Goal: Task Accomplishment & Management: Use online tool/utility

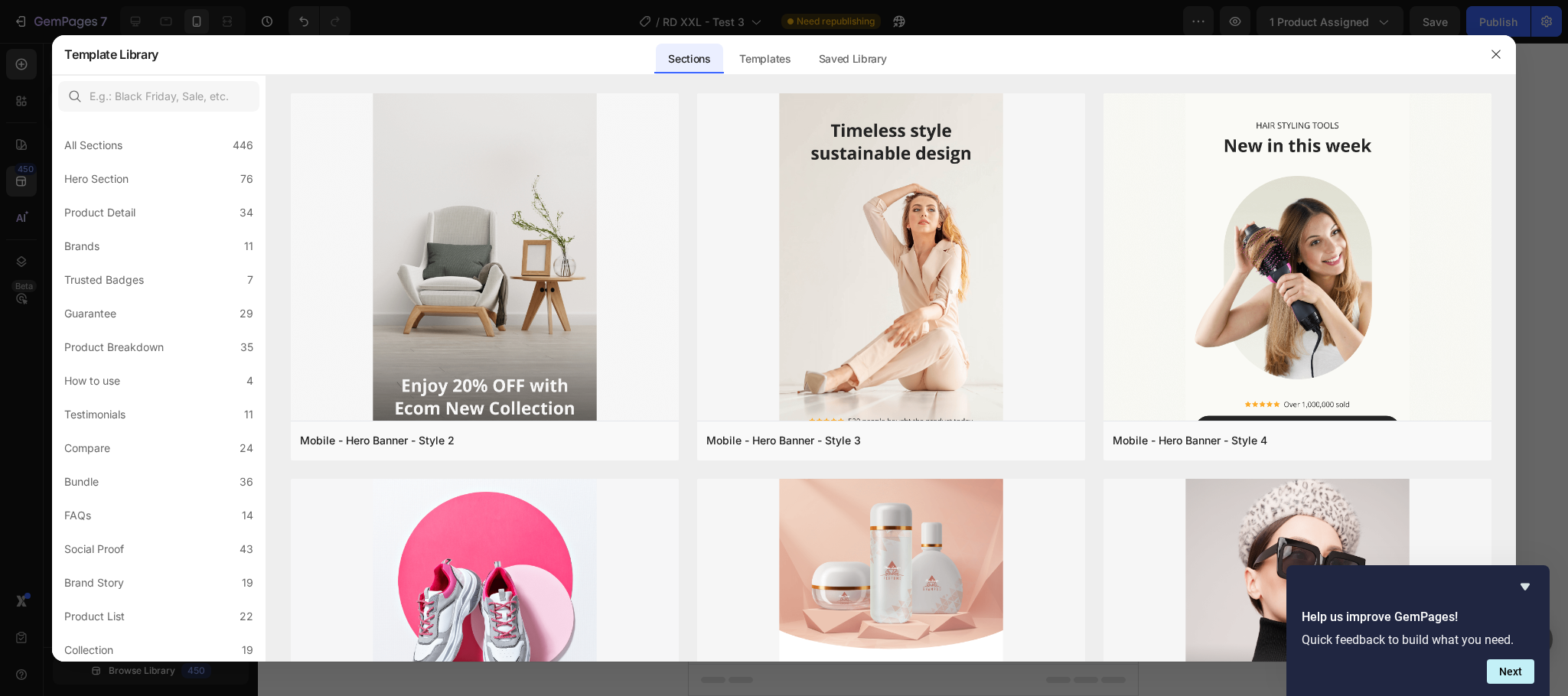
scroll to position [343, 0]
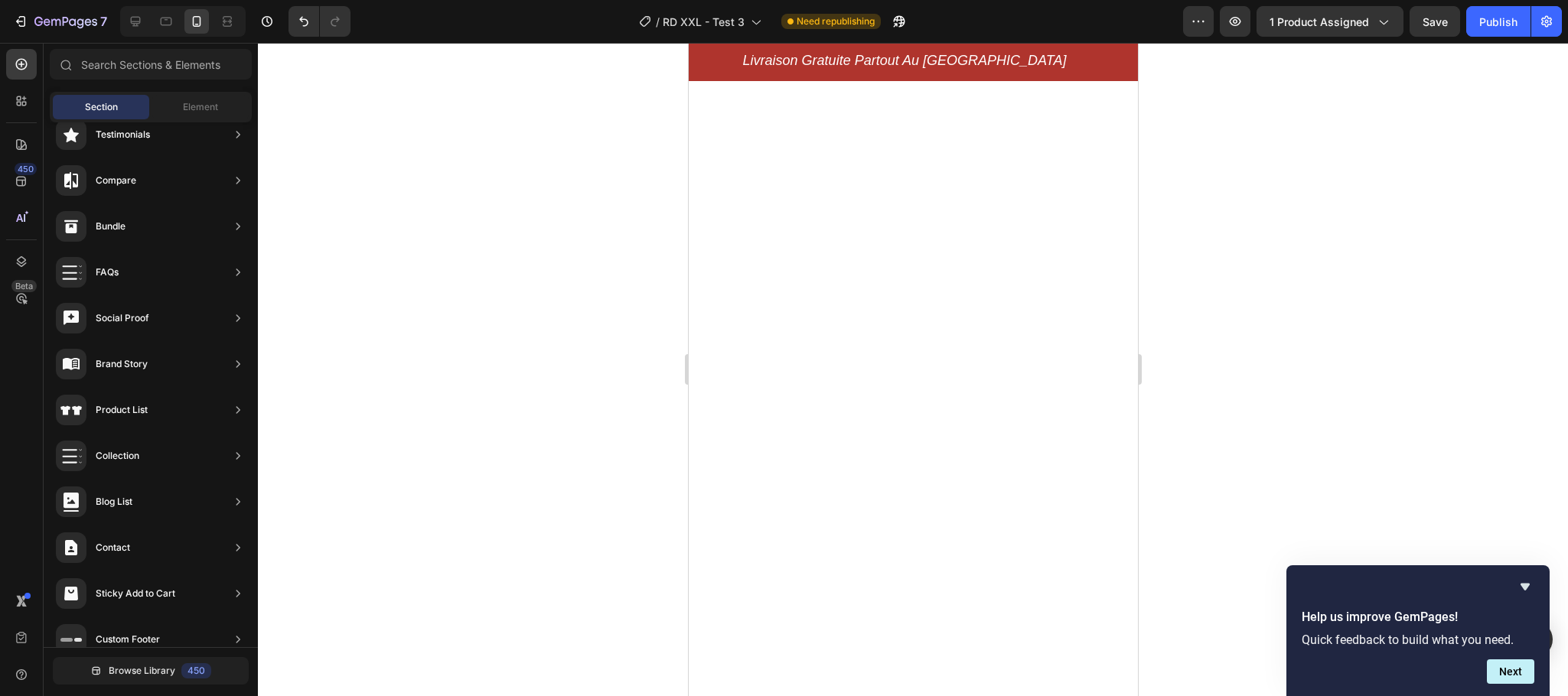
scroll to position [0, 0]
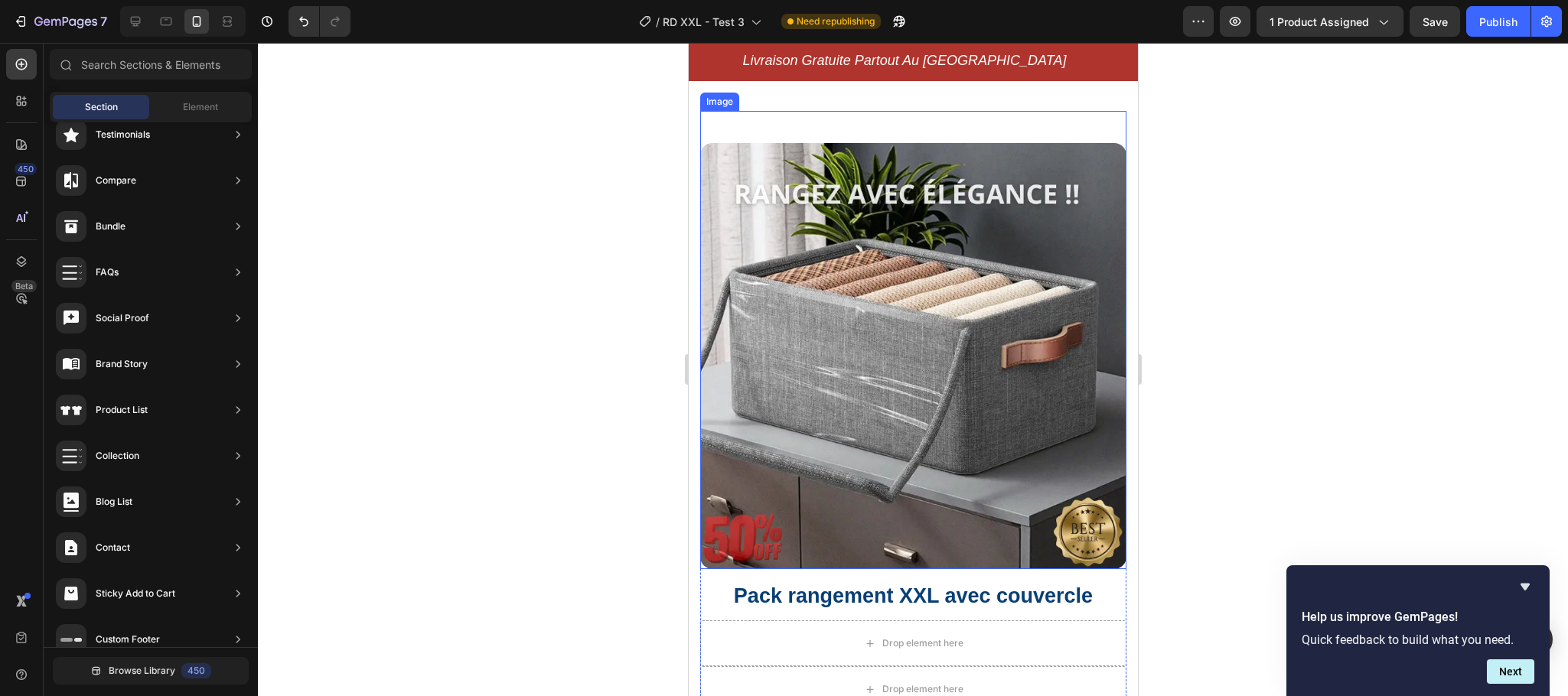
click at [933, 326] on img at bounding box center [912, 355] width 426 height 426
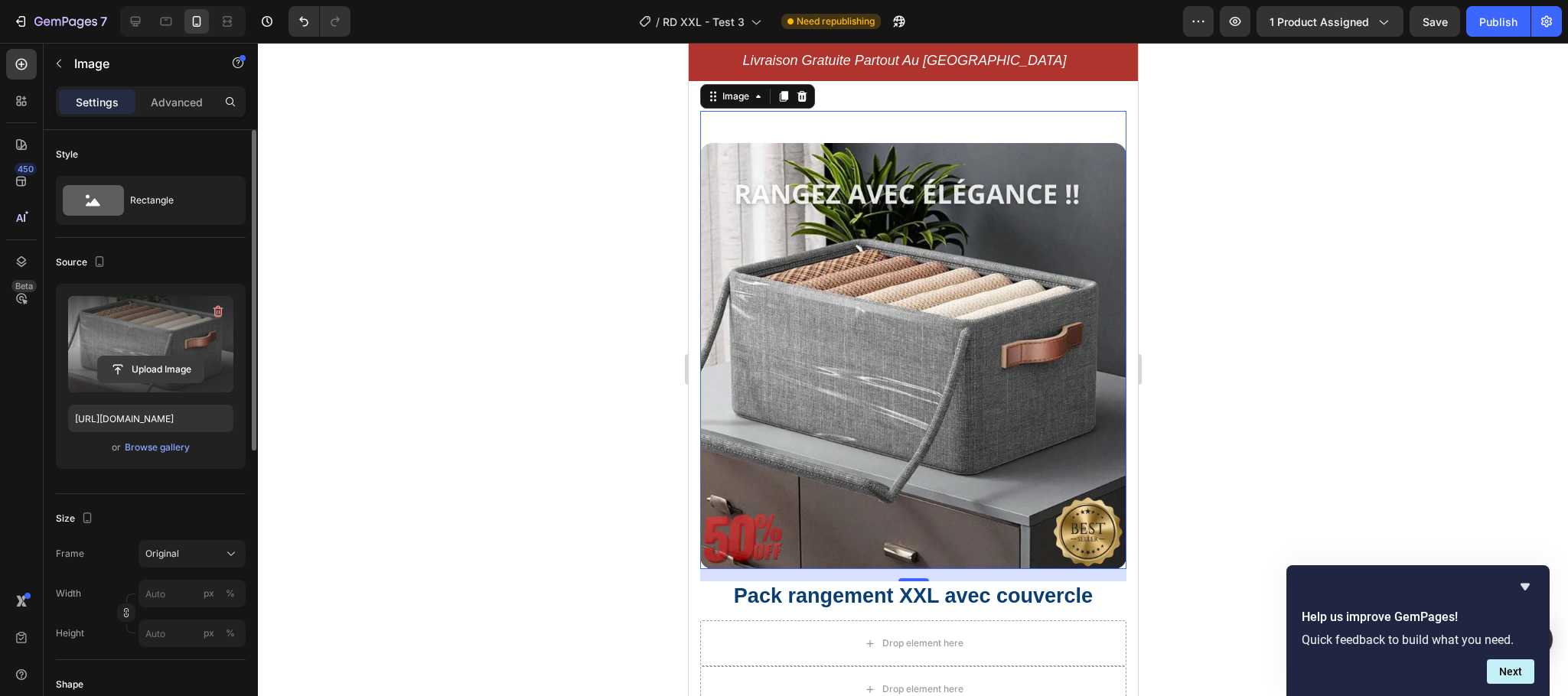
click at [141, 374] on input "file" at bounding box center [151, 369] width 106 height 26
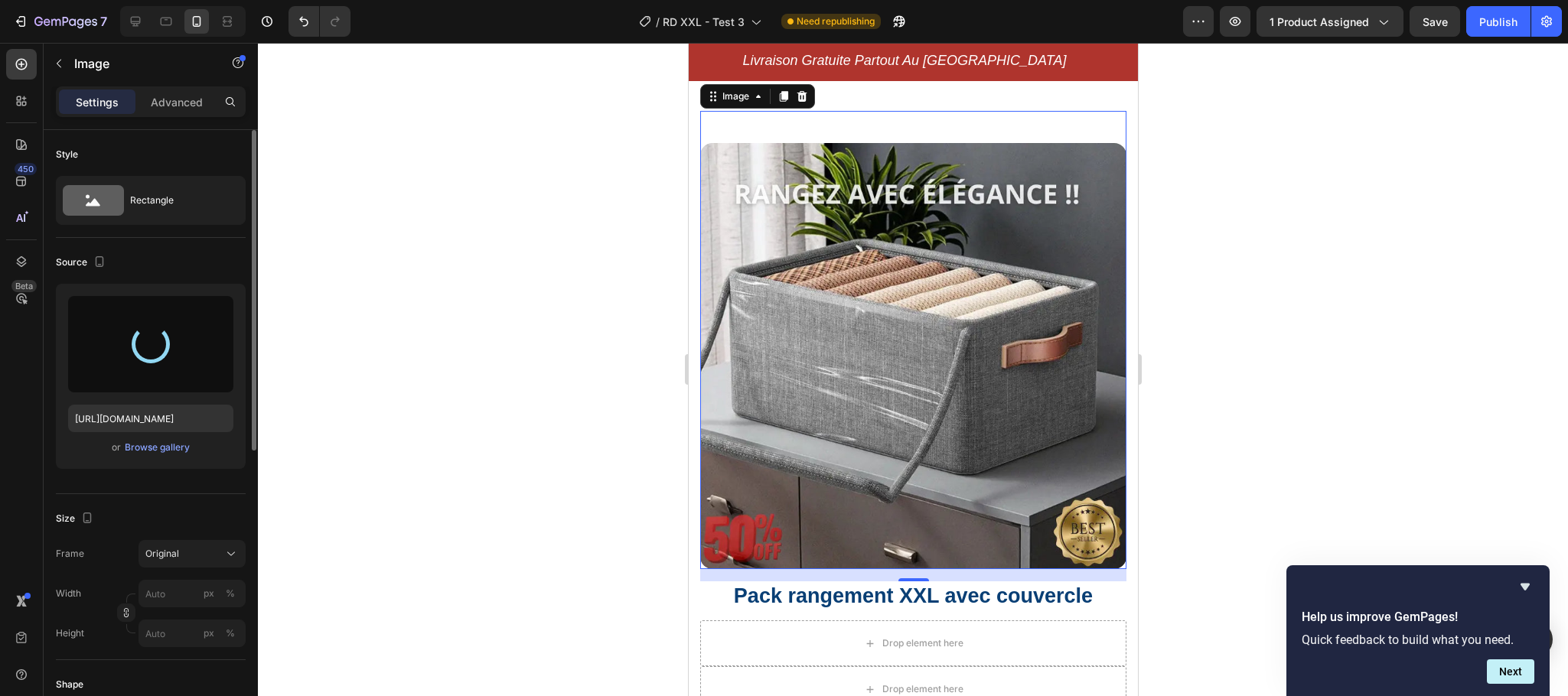
type input "[URL][DOMAIN_NAME]"
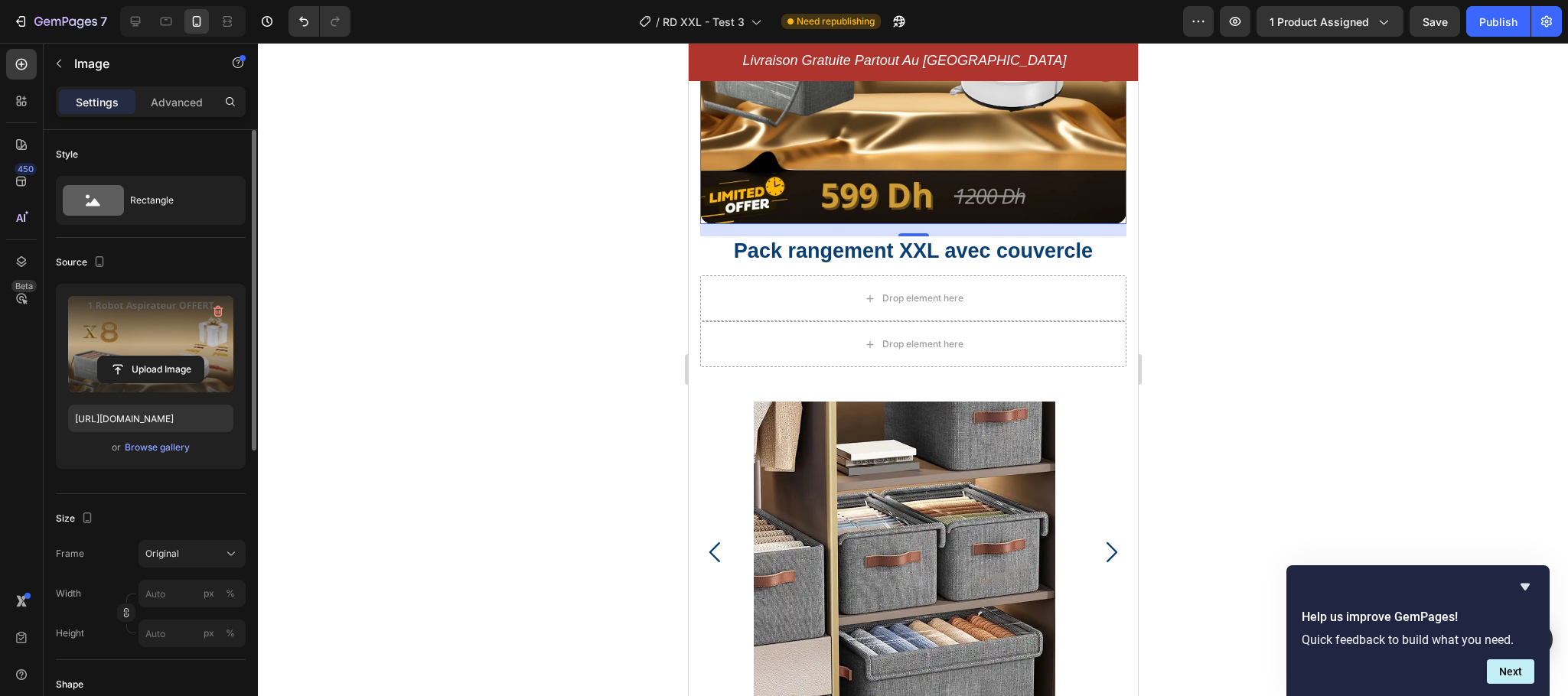
scroll to position [496, 0]
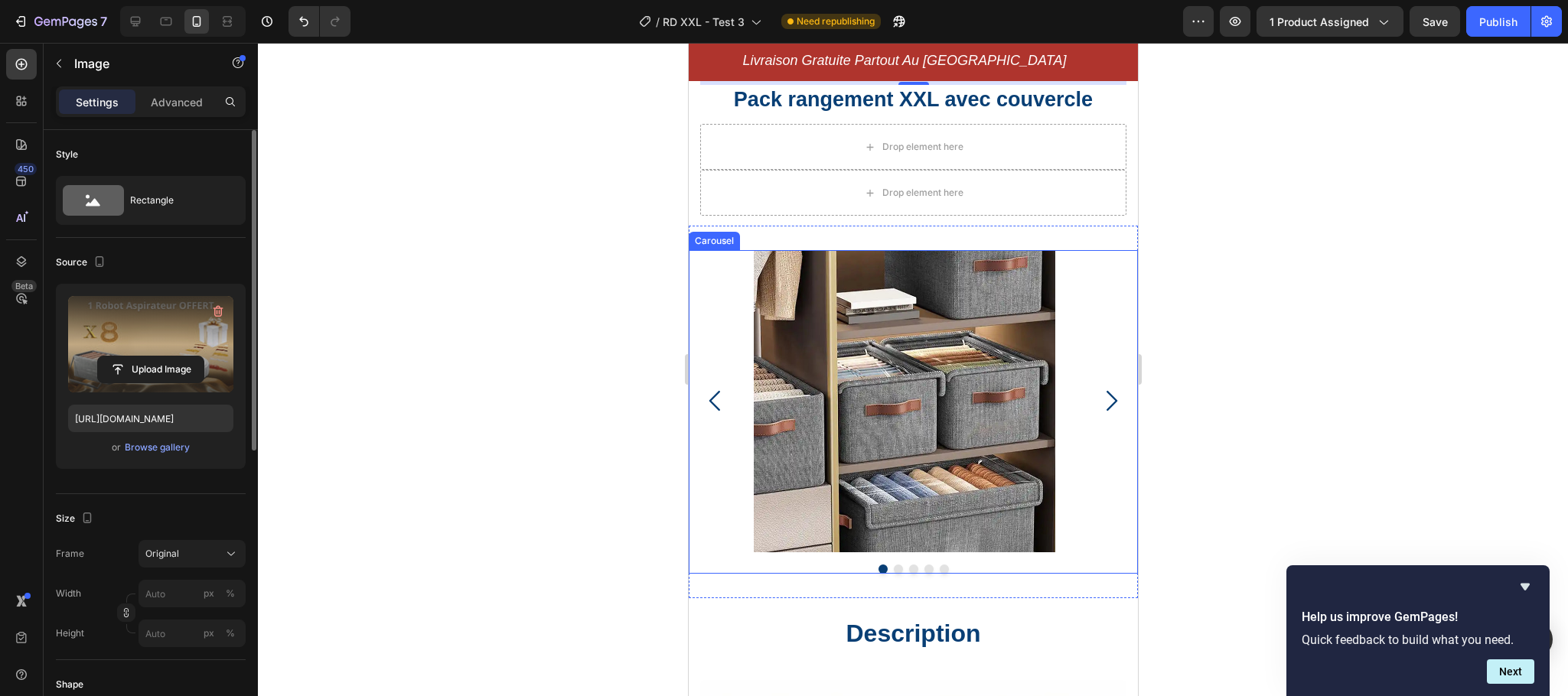
click at [893, 564] on button "Dot" at bounding box center [897, 568] width 9 height 9
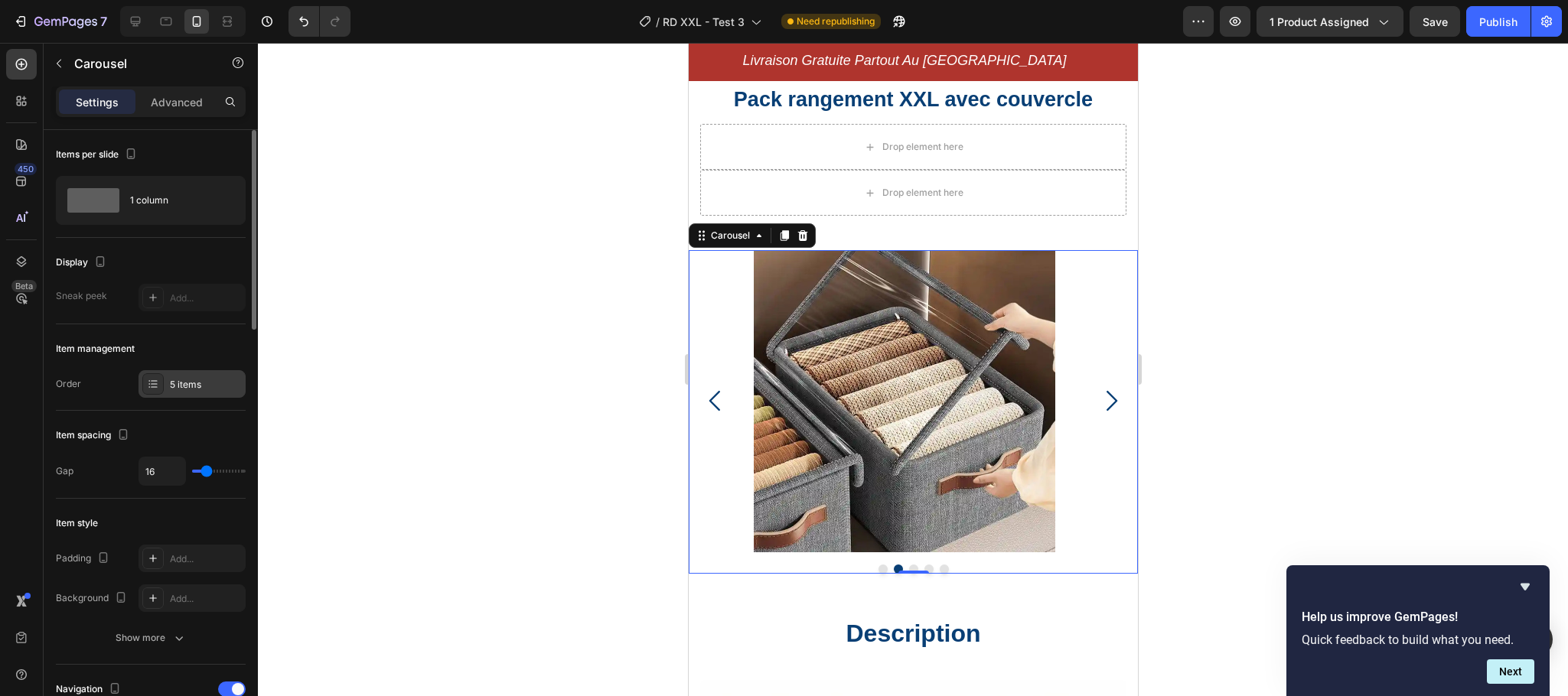
click at [193, 386] on div "5 items" at bounding box center [206, 385] width 72 height 13
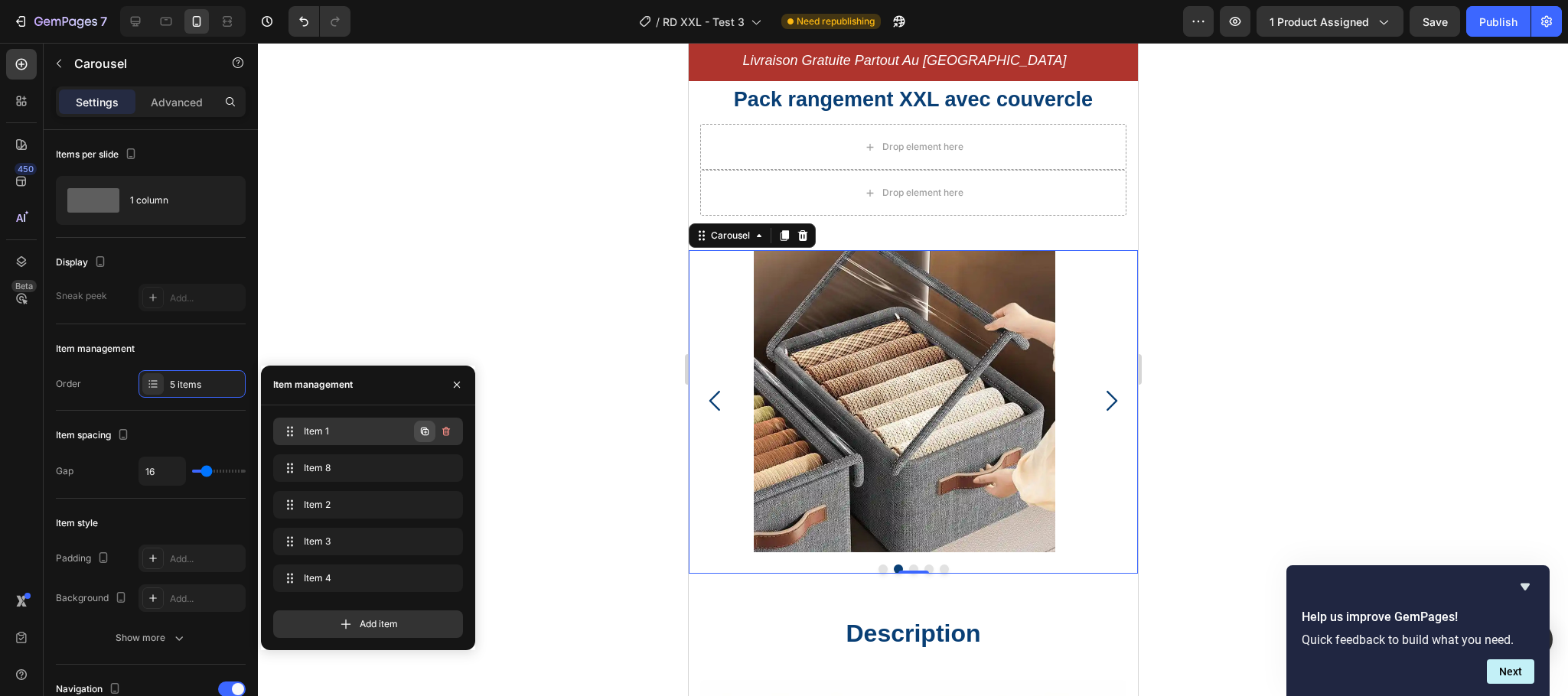
click at [425, 430] on icon "button" at bounding box center [424, 431] width 13 height 13
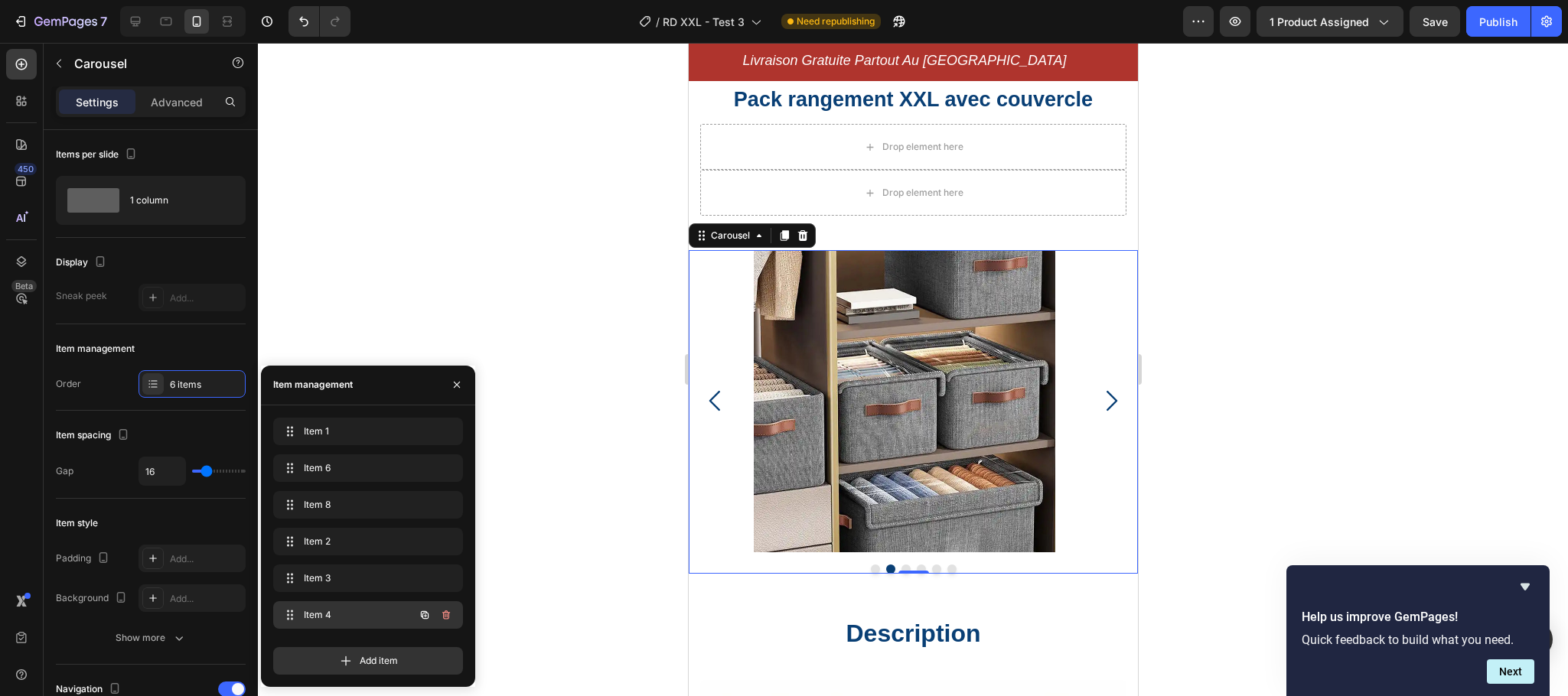
click at [331, 608] on span "Item 4" at bounding box center [347, 615] width 87 height 13
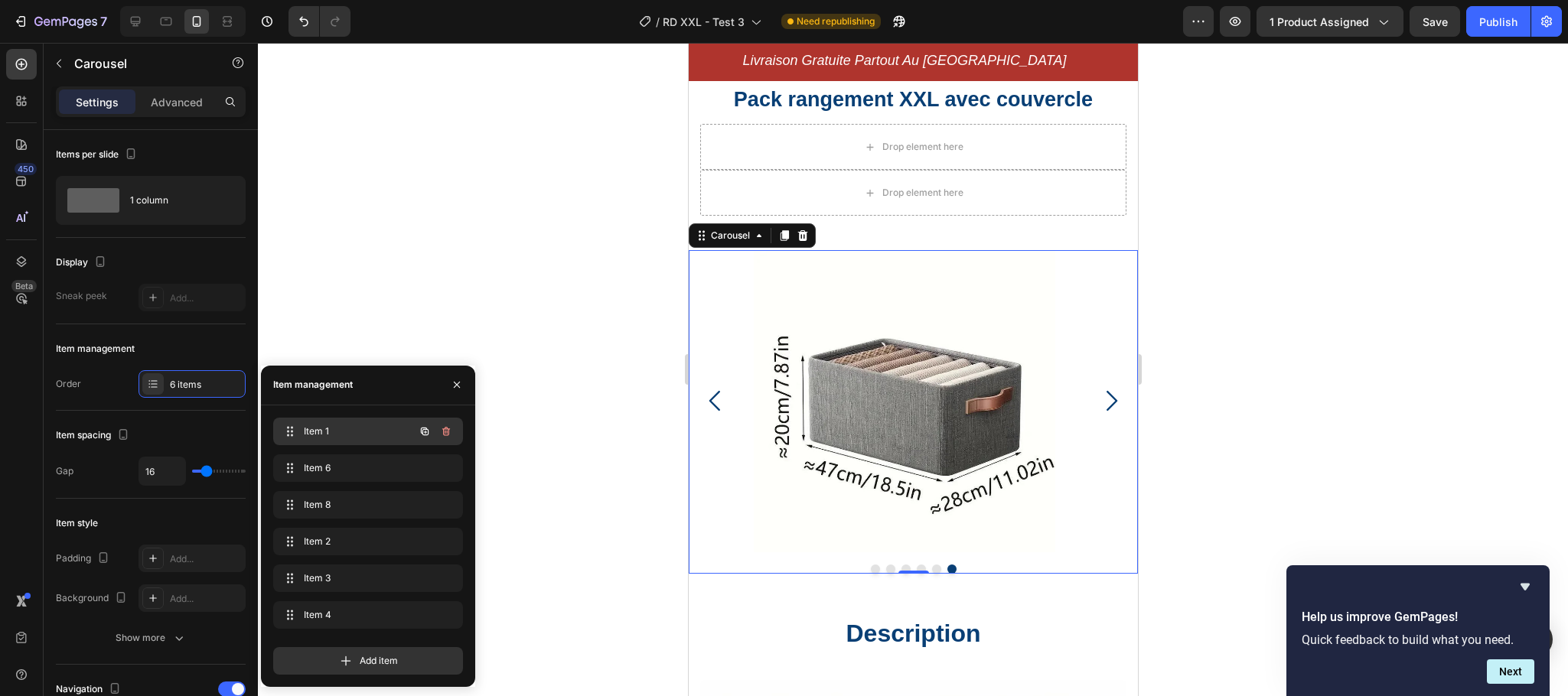
click at [323, 429] on span "Item 1" at bounding box center [347, 432] width 87 height 13
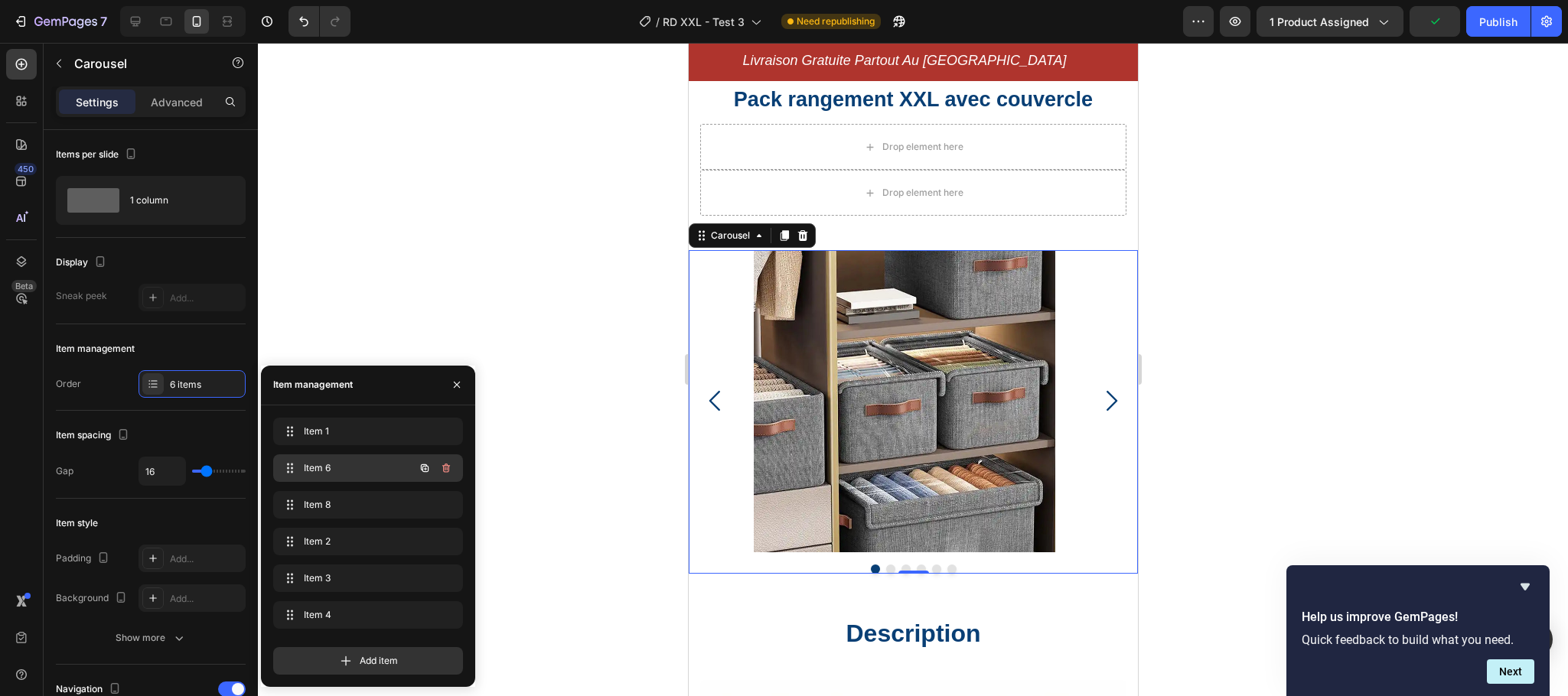
click at [324, 455] on div "Item 6 Item 6" at bounding box center [368, 468] width 190 height 28
click at [328, 427] on span "Item 1" at bounding box center [347, 432] width 87 height 13
click at [908, 432] on img at bounding box center [904, 401] width 302 height 302
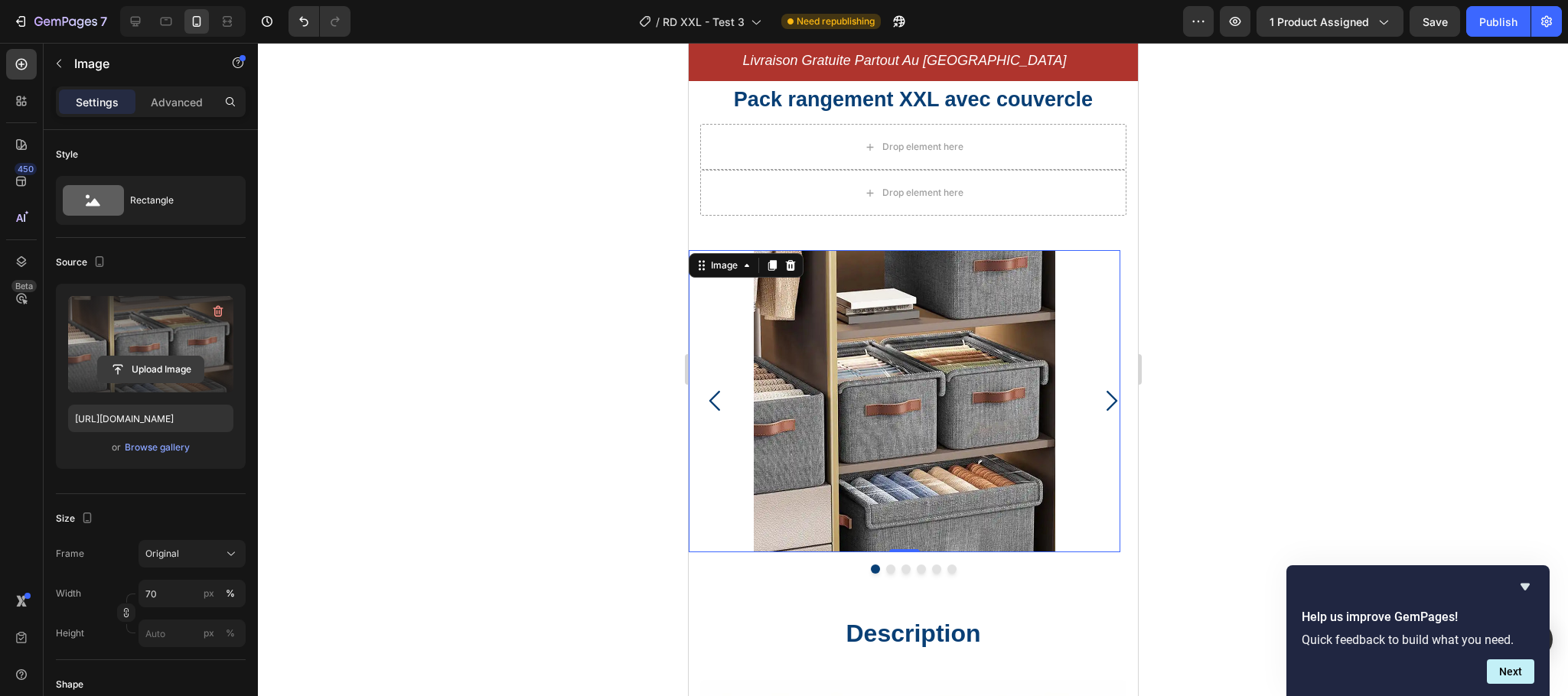
click at [160, 370] on input "file" at bounding box center [151, 369] width 106 height 26
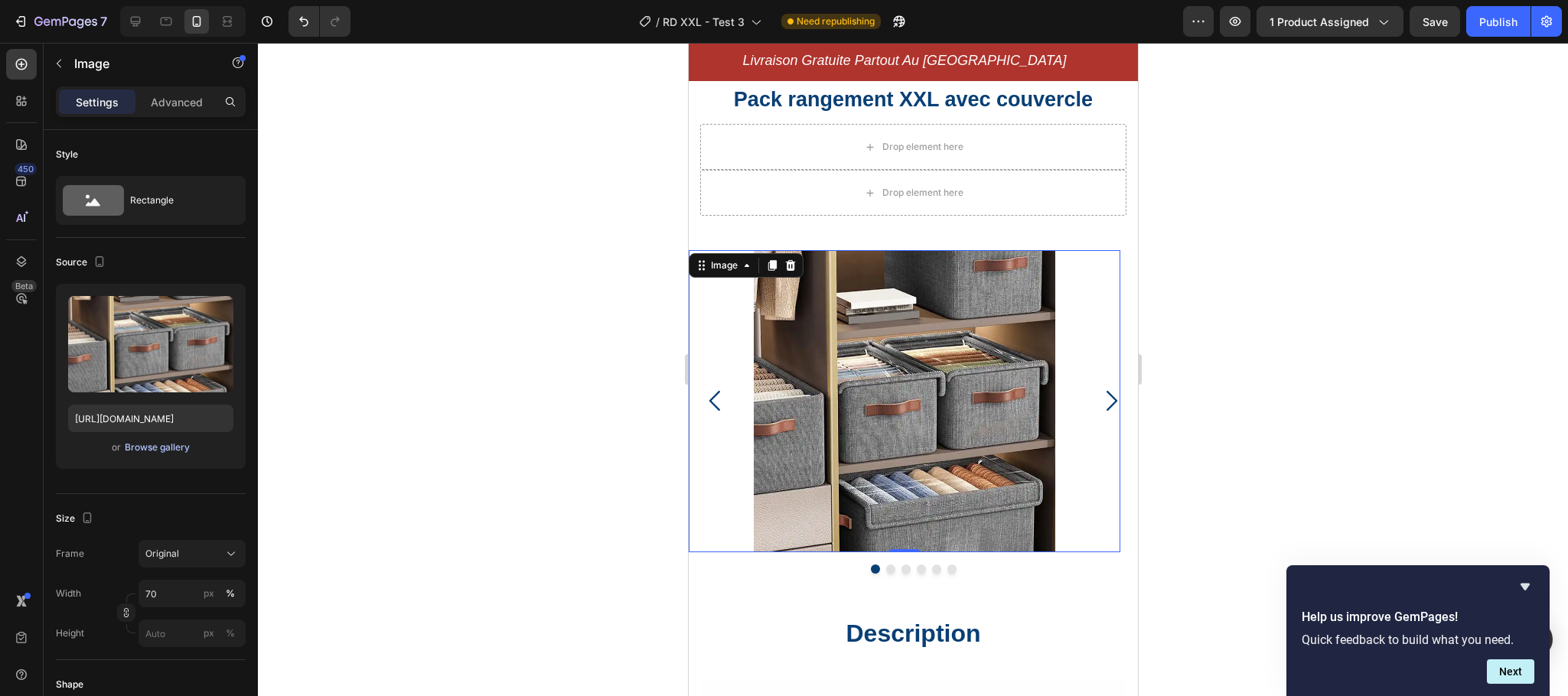
click at [168, 446] on div "Browse gallery" at bounding box center [156, 447] width 65 height 13
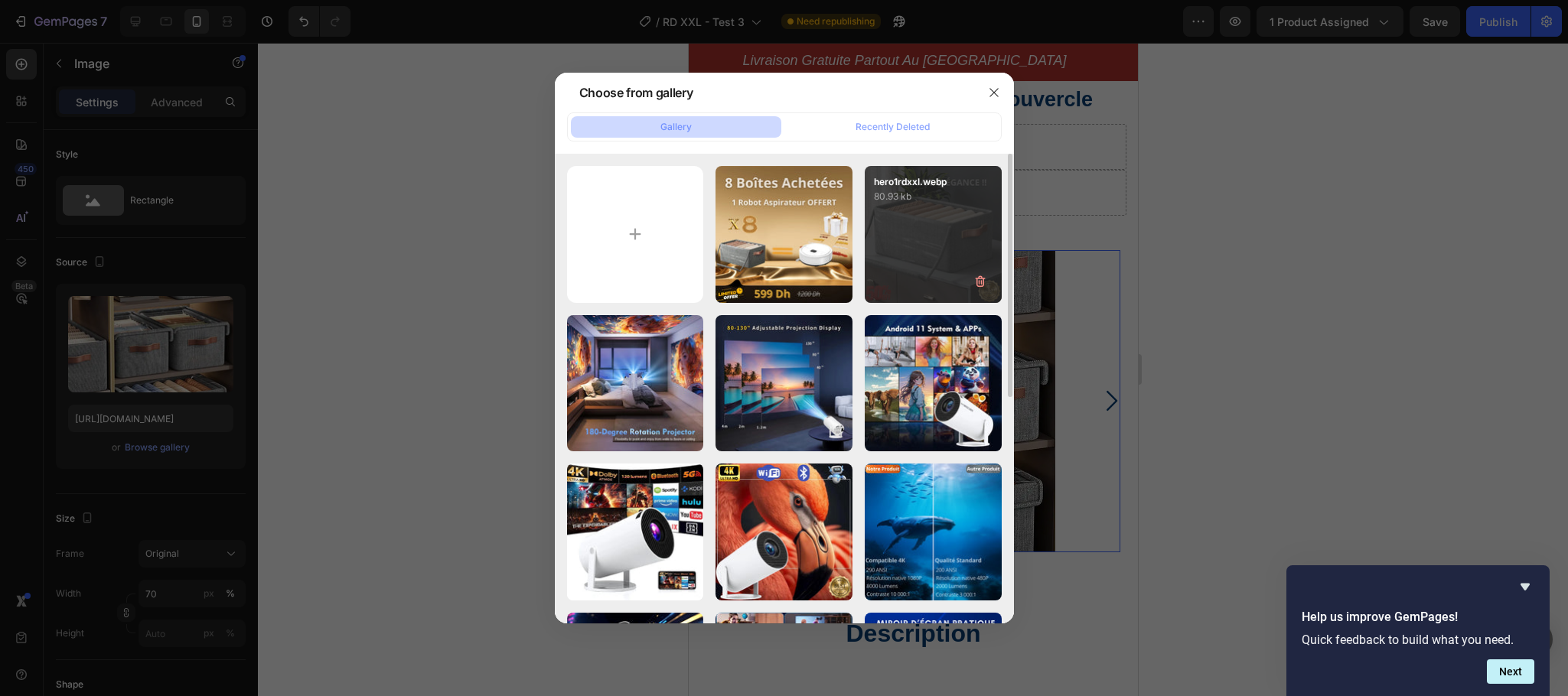
click at [926, 243] on div "hero1rdxxl.webp 80.93 kb" at bounding box center [932, 234] width 137 height 137
type input "[URL][DOMAIN_NAME]"
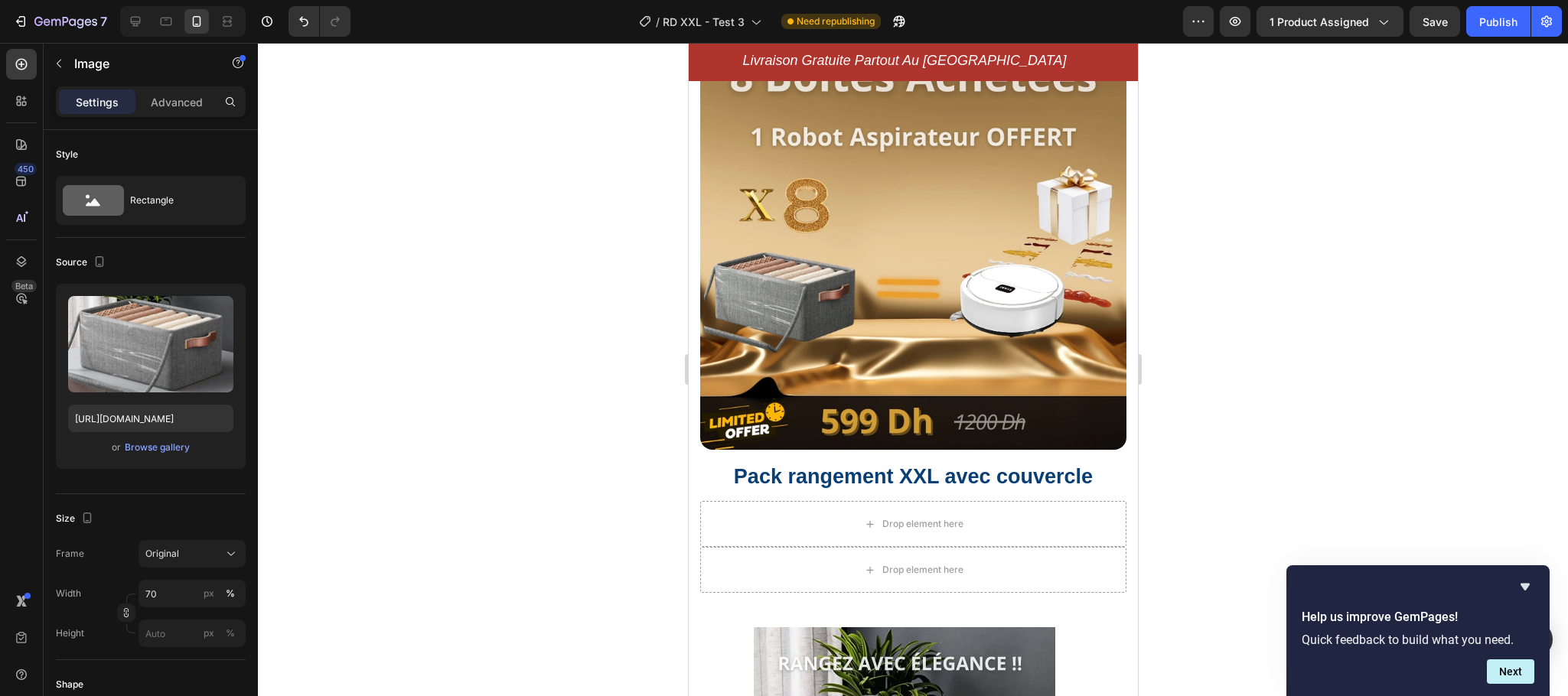
scroll to position [133, 0]
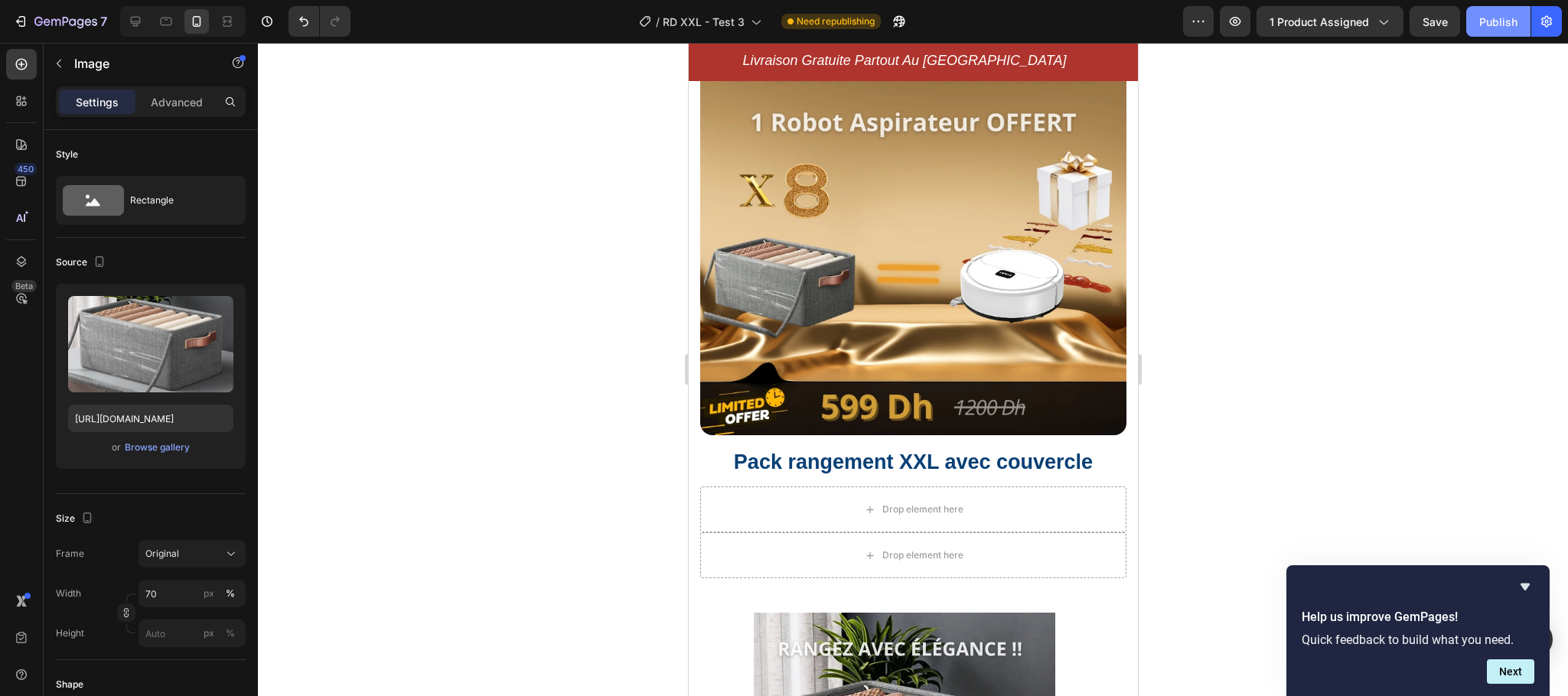
click at [1481, 22] on div "Publish" at bounding box center [1498, 21] width 39 height 16
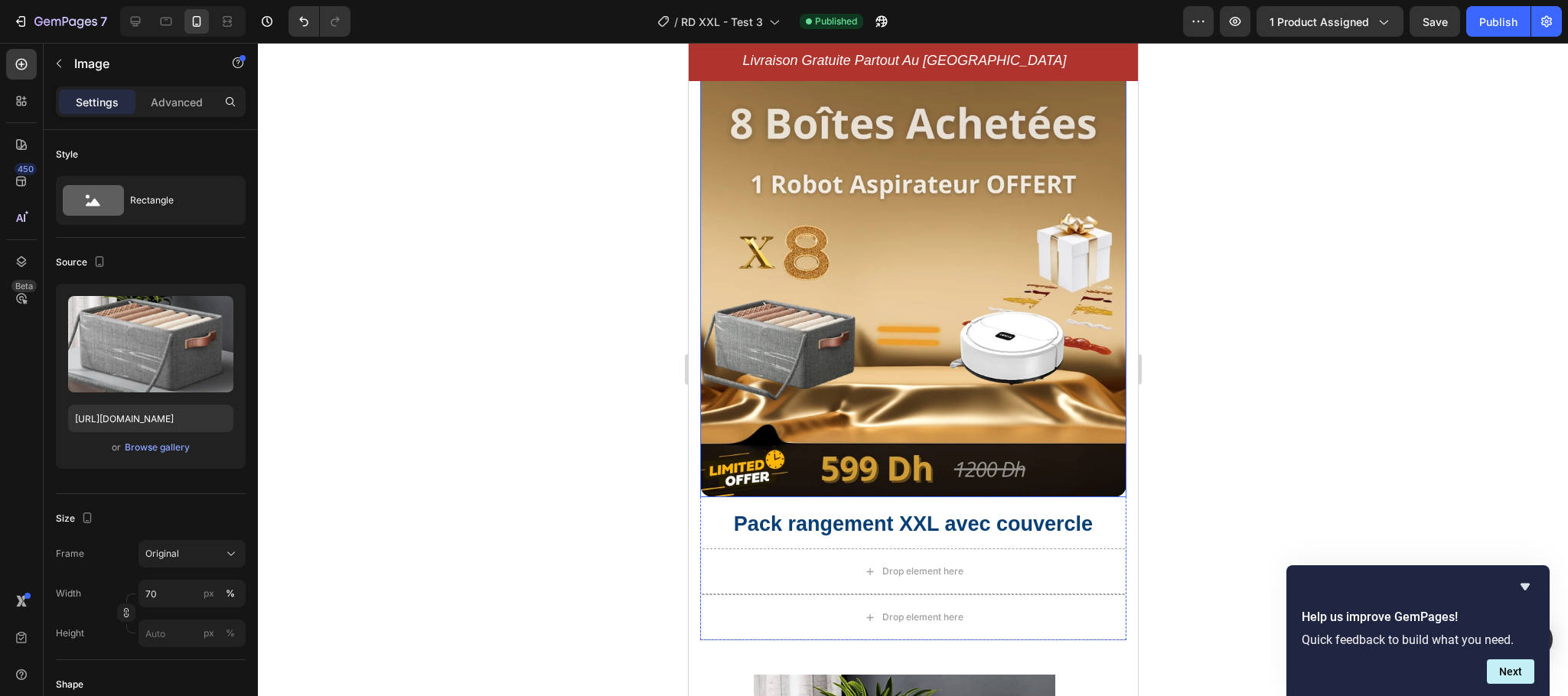
scroll to position [0, 0]
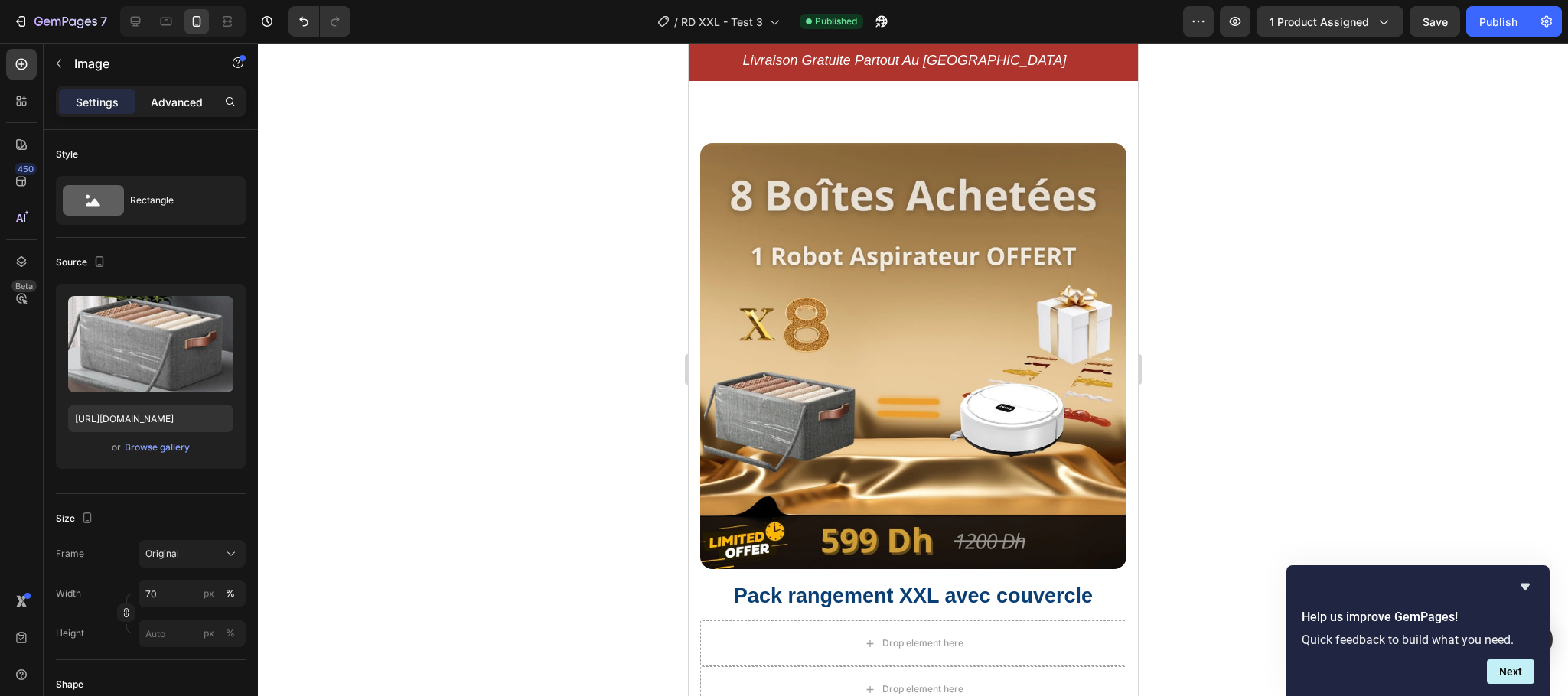
click at [172, 99] on p "Advanced" at bounding box center [176, 102] width 52 height 16
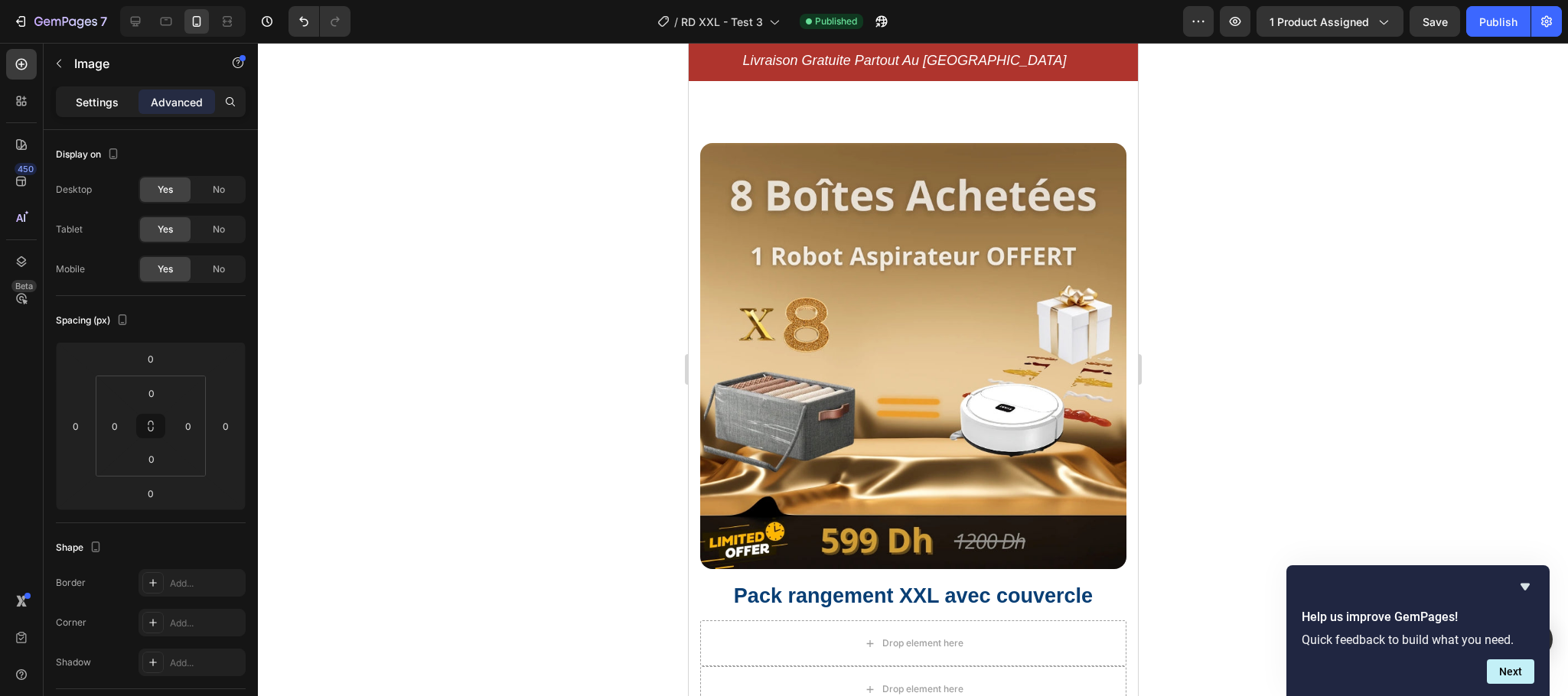
click at [101, 97] on p "Settings" at bounding box center [97, 102] width 43 height 16
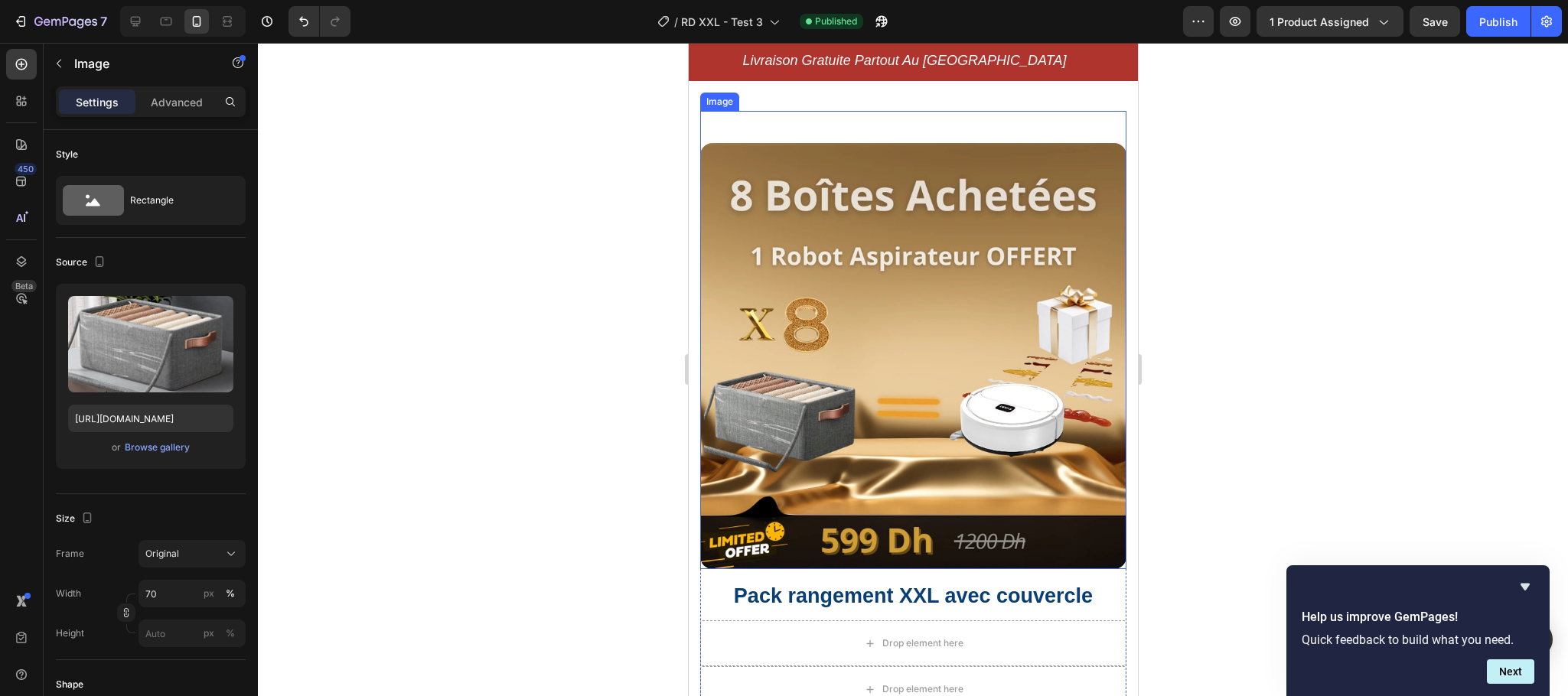
click at [779, 124] on div "Image" at bounding box center [912, 340] width 426 height 458
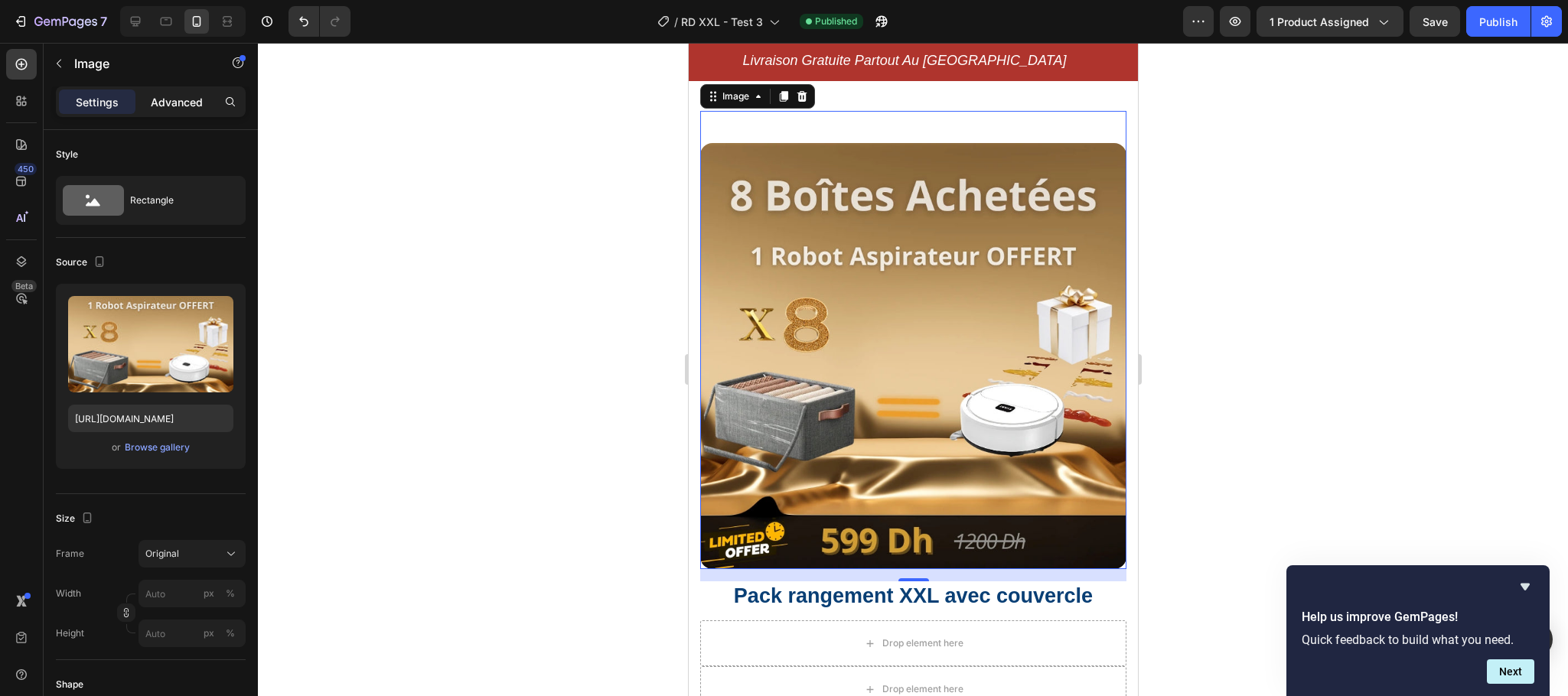
click at [181, 110] on div "Advanced" at bounding box center [176, 102] width 76 height 24
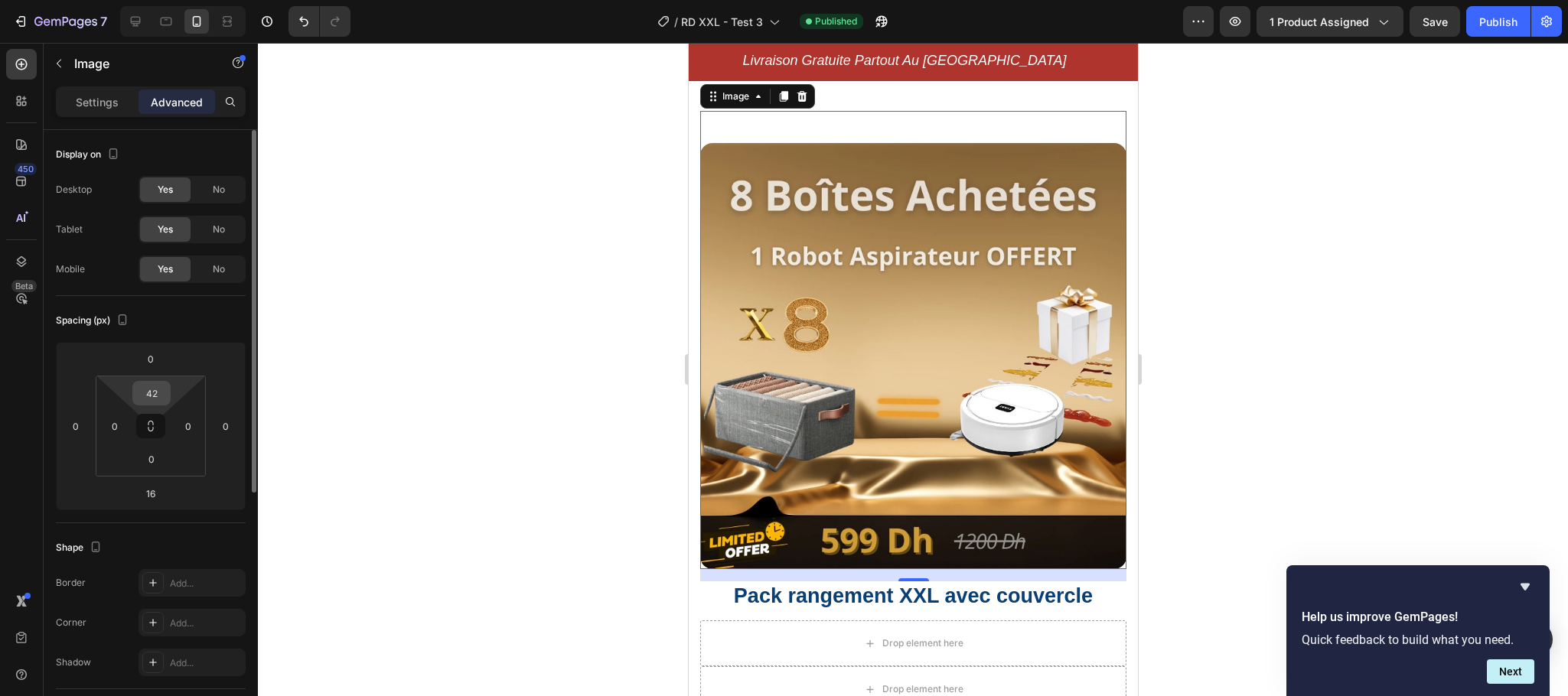
click at [154, 389] on input "42" at bounding box center [151, 393] width 30 height 23
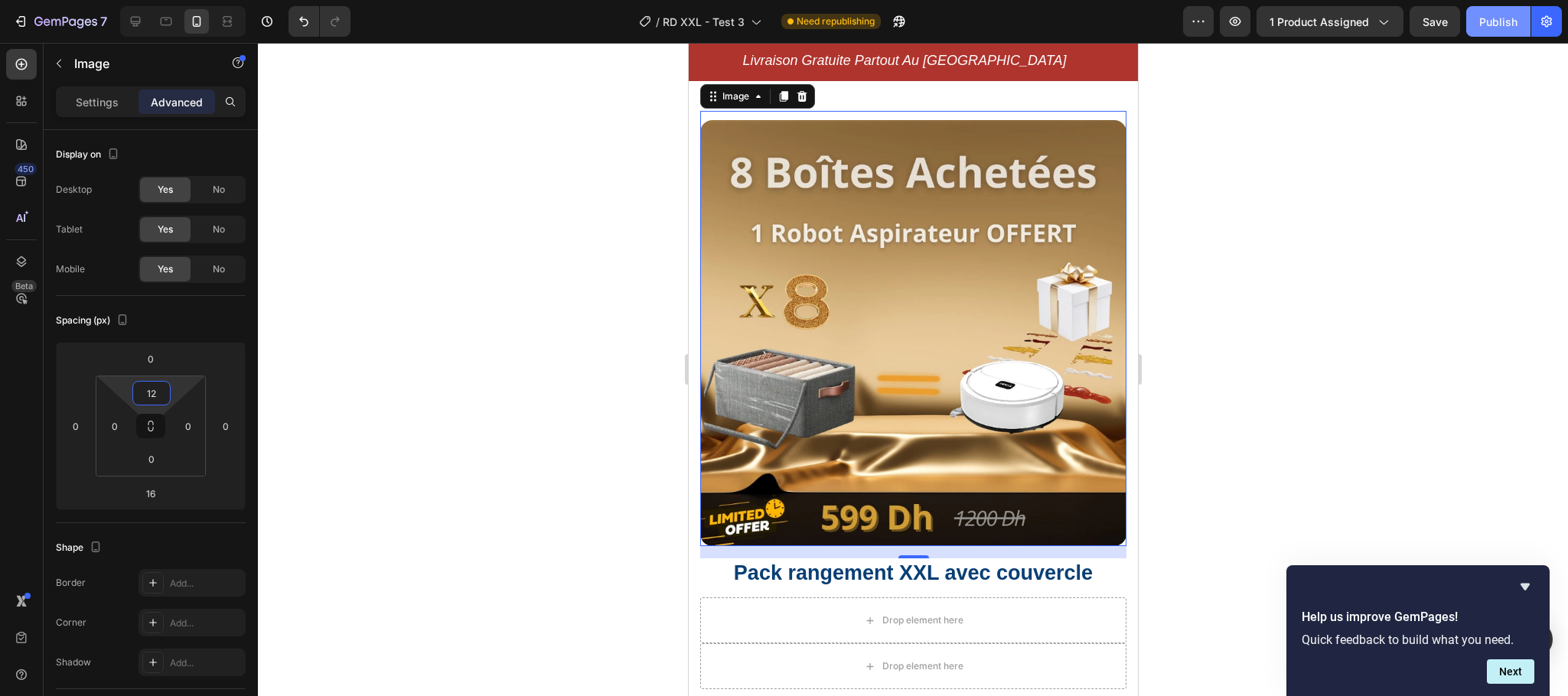
type input "12"
click at [1481, 18] on div "Publish" at bounding box center [1498, 21] width 39 height 16
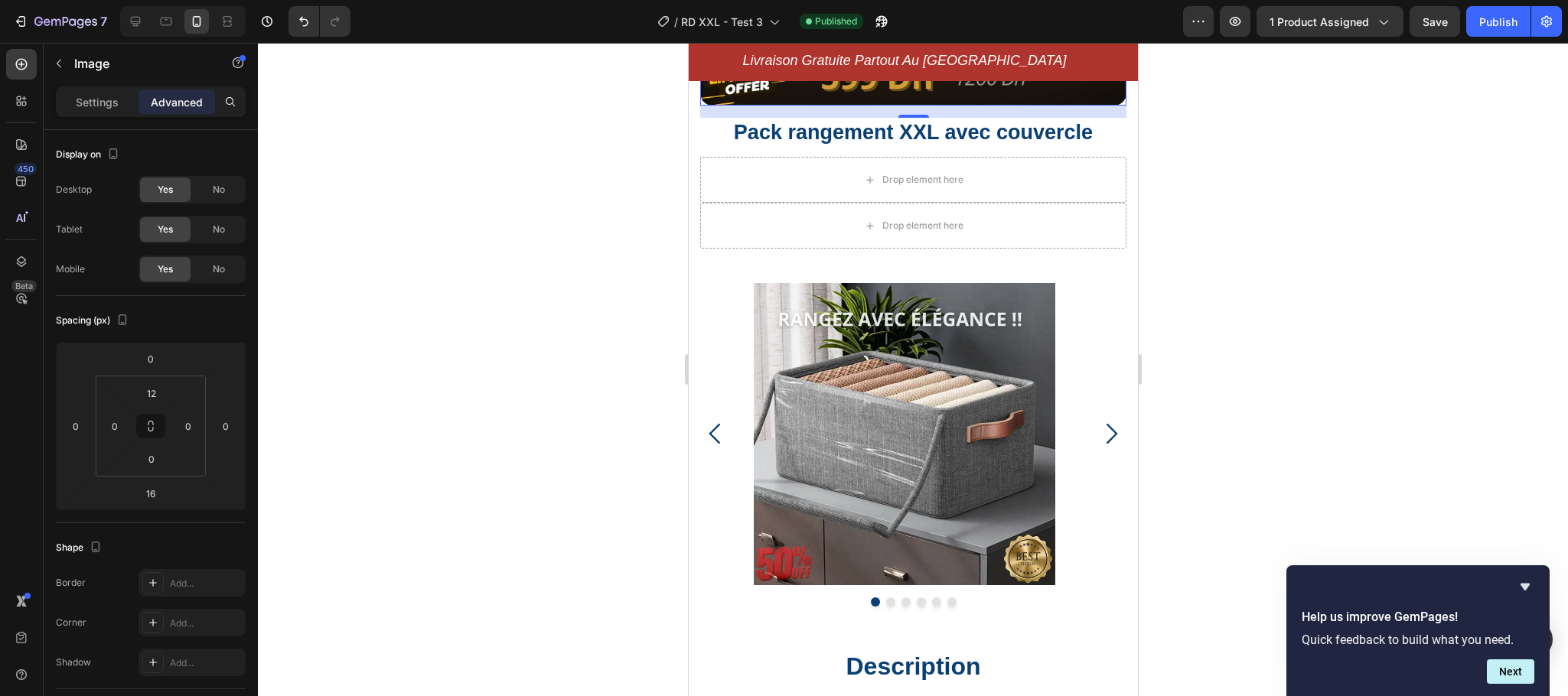
scroll to position [536, 0]
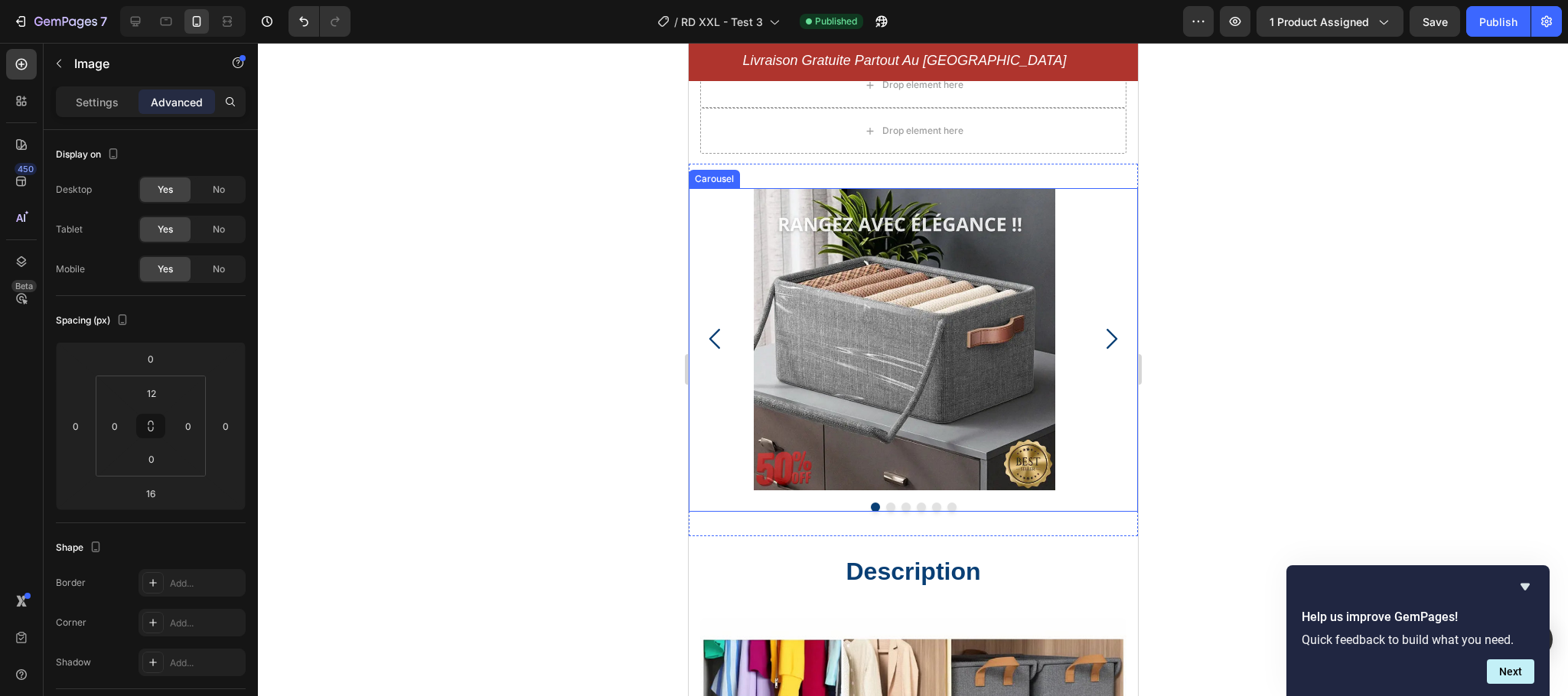
click at [885, 502] on button "Dot" at bounding box center [889, 506] width 9 height 9
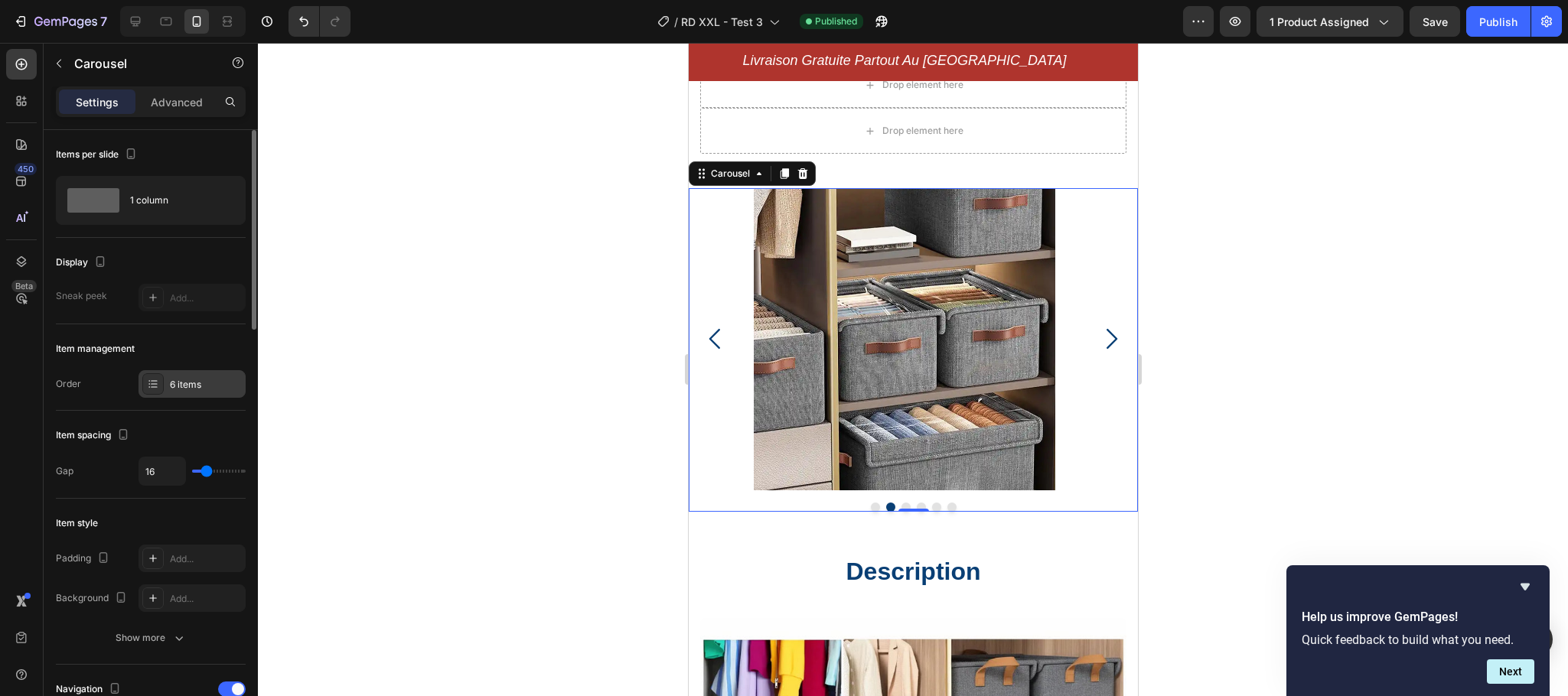
click at [188, 386] on div "6 items" at bounding box center [206, 385] width 72 height 13
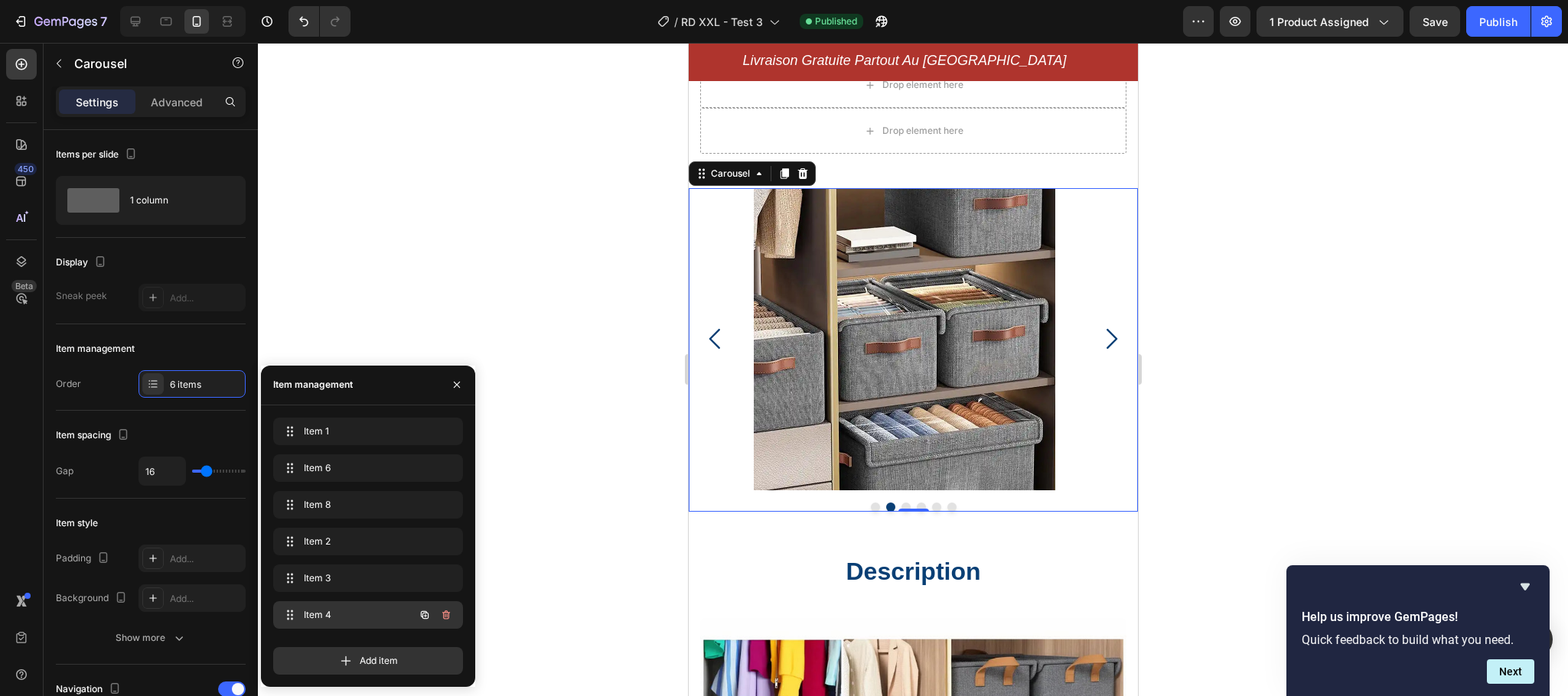
click at [317, 614] on span "Item 4" at bounding box center [347, 615] width 87 height 13
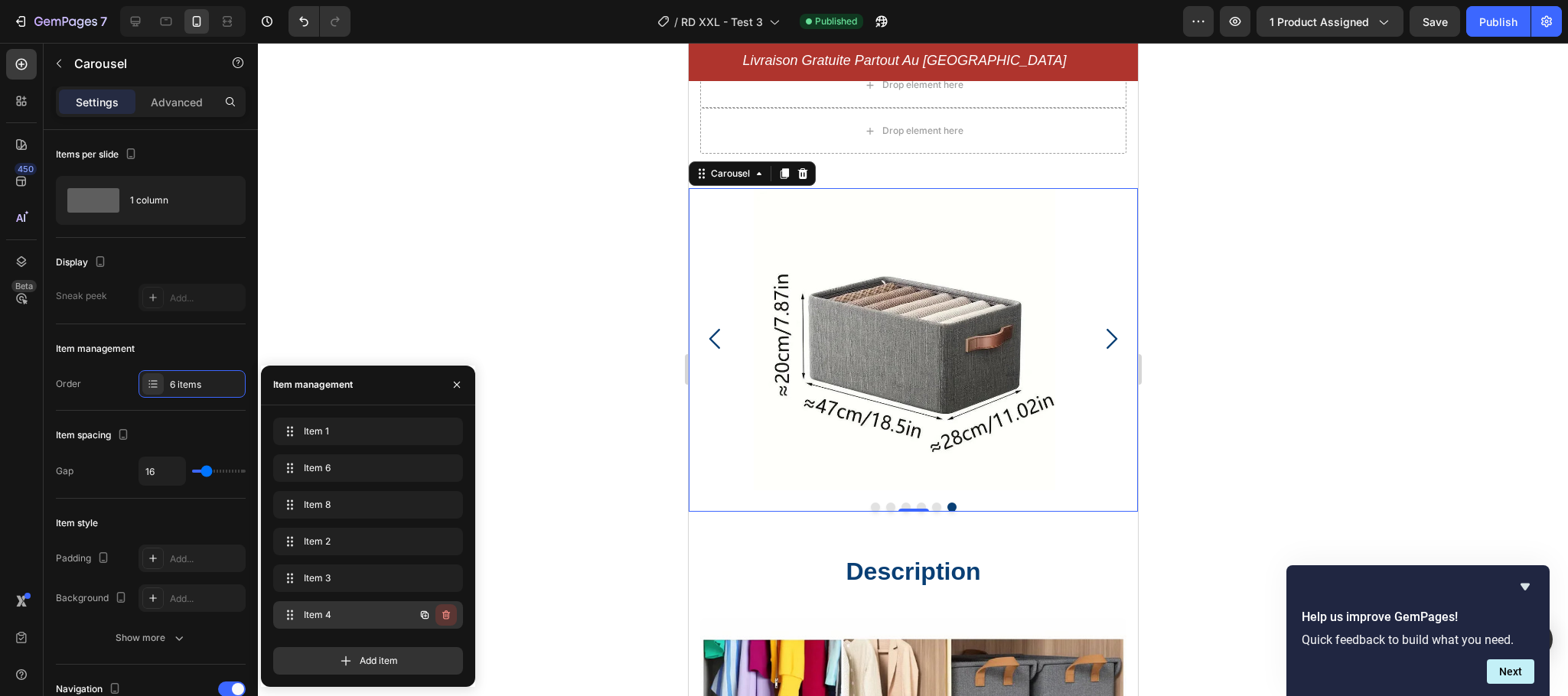
click at [450, 614] on icon "button" at bounding box center [446, 615] width 13 height 13
click at [442, 614] on div "Delete" at bounding box center [436, 615] width 29 height 13
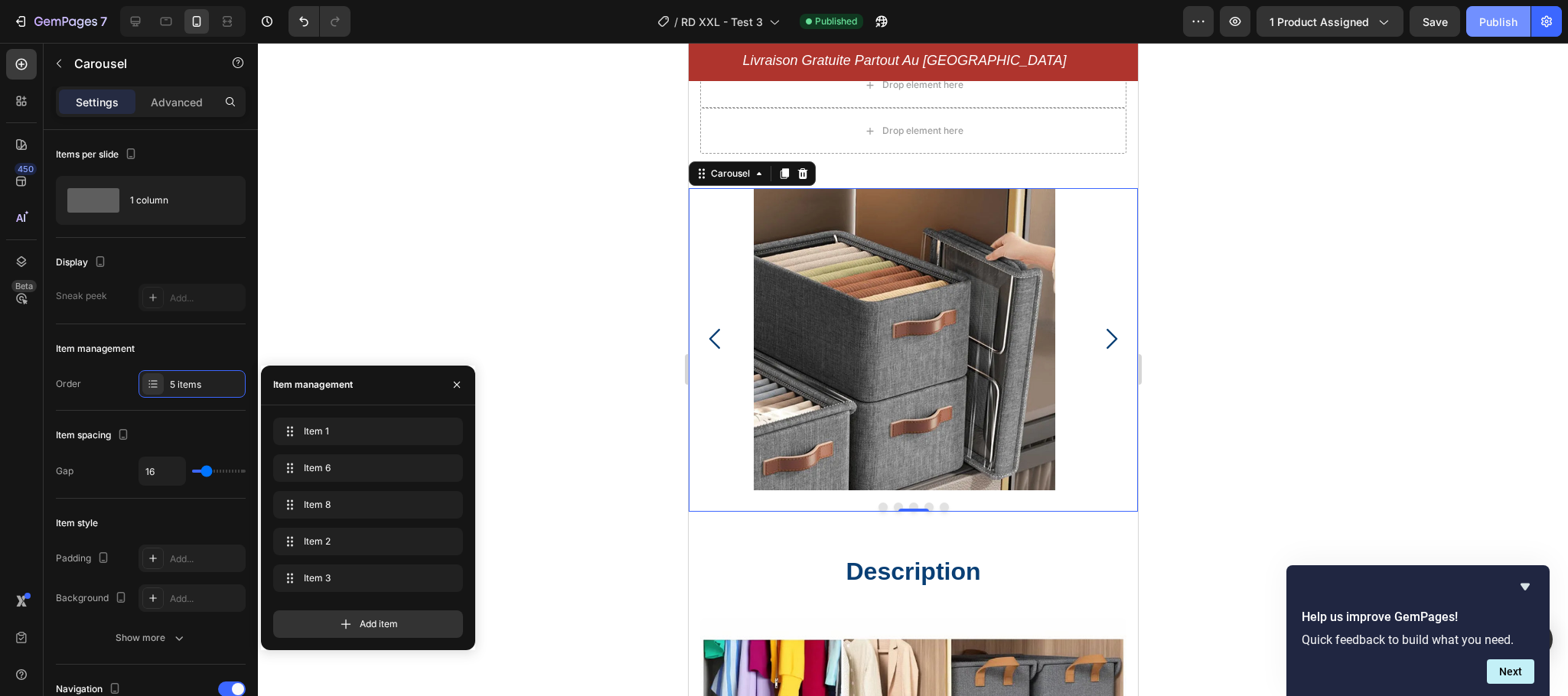
click at [1510, 22] on div "Publish" at bounding box center [1498, 21] width 39 height 16
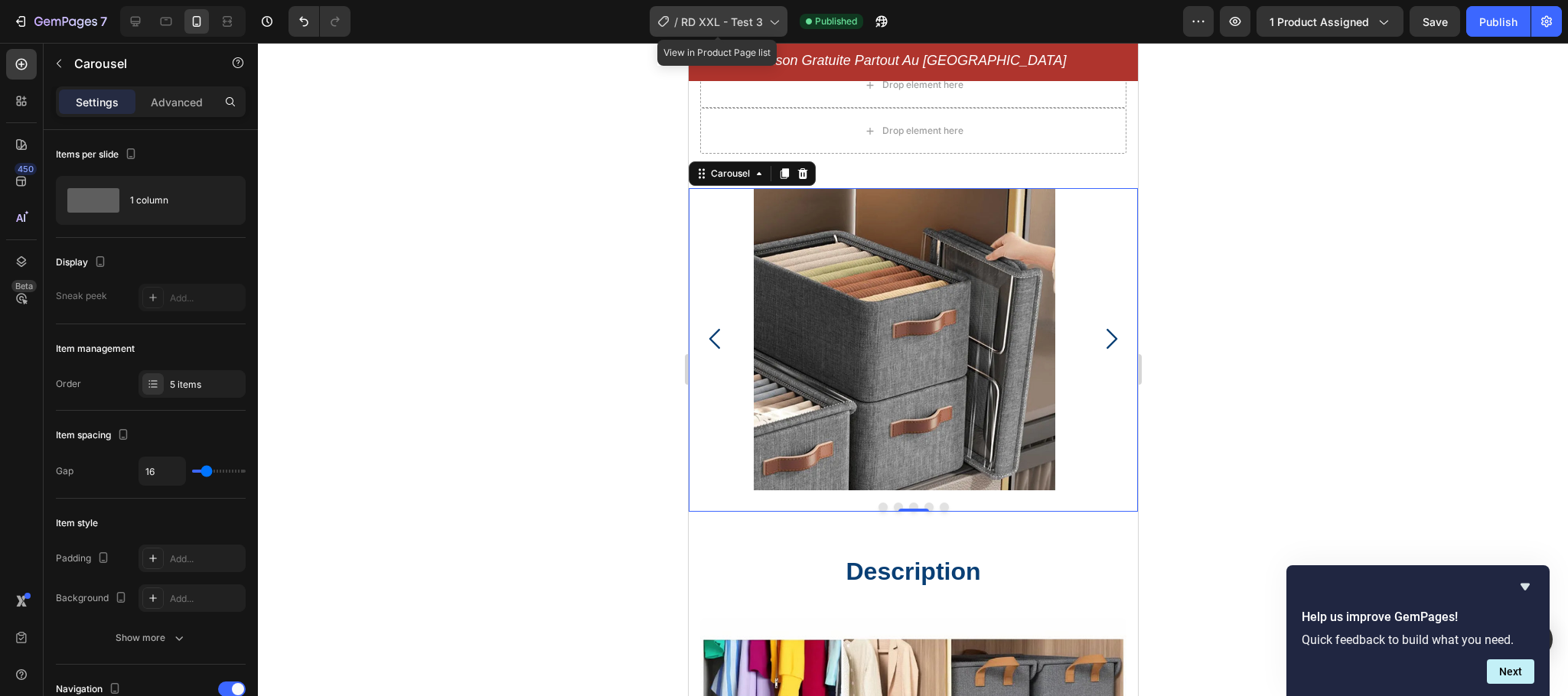
click at [769, 23] on icon at bounding box center [774, 21] width 15 height 15
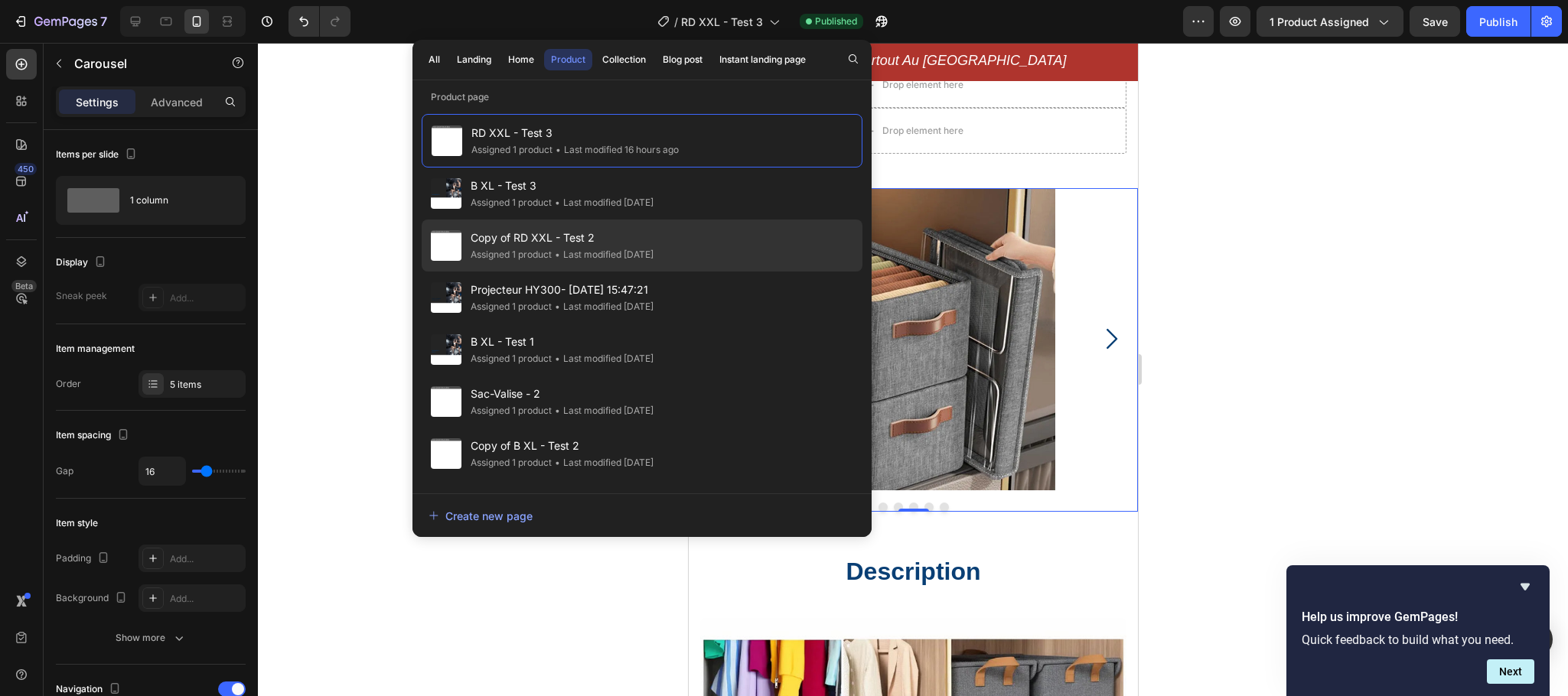
click at [556, 241] on span "Copy of RD XXL - Test 2" at bounding box center [562, 238] width 183 height 18
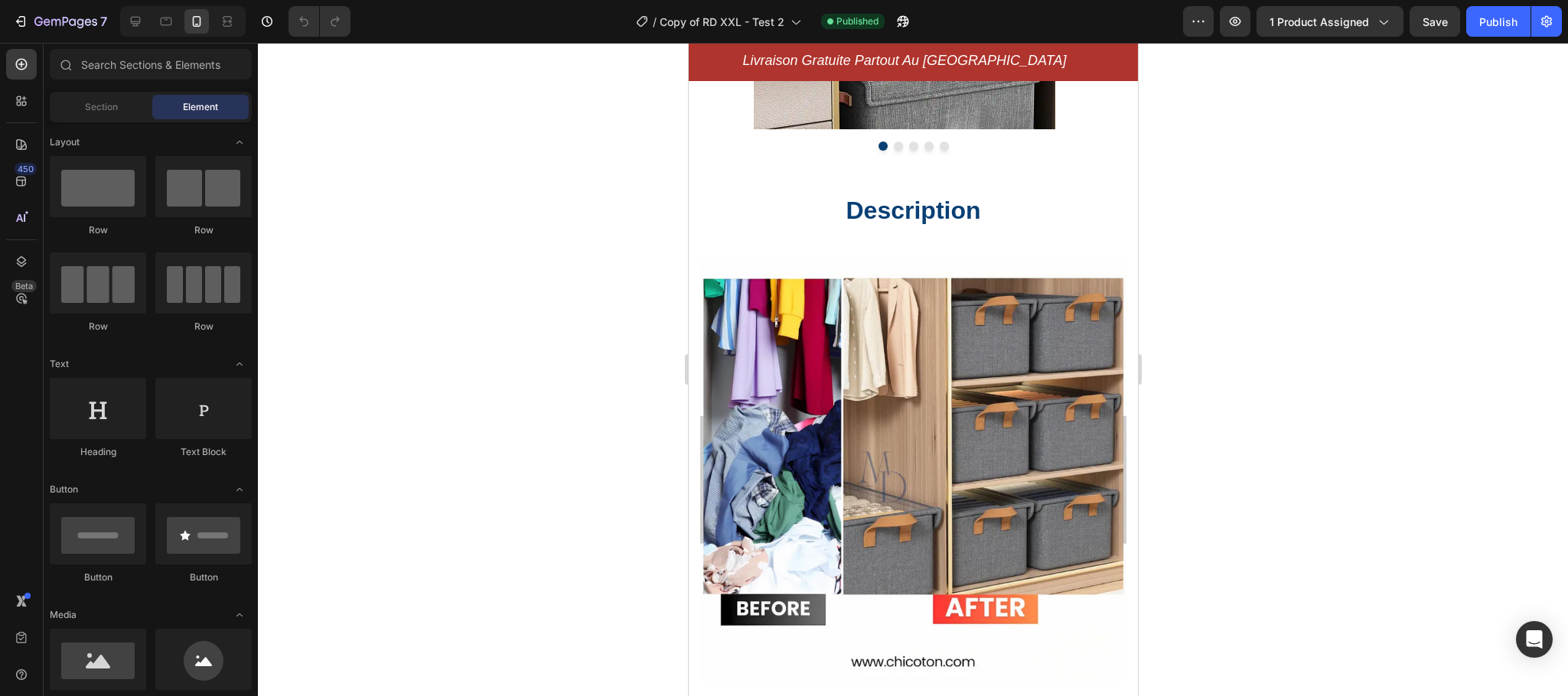
scroll to position [496, 0]
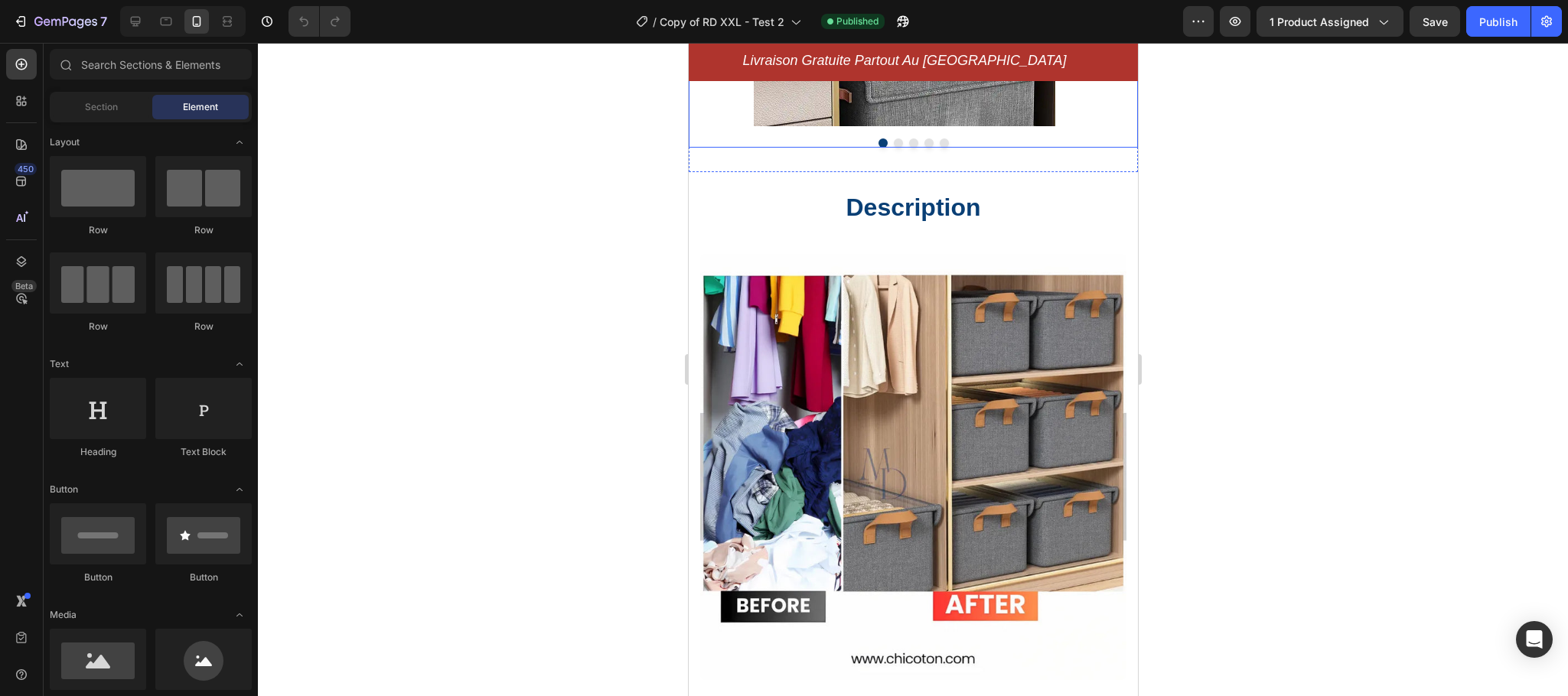
click at [939, 148] on button "Dot" at bounding box center [943, 143] width 9 height 9
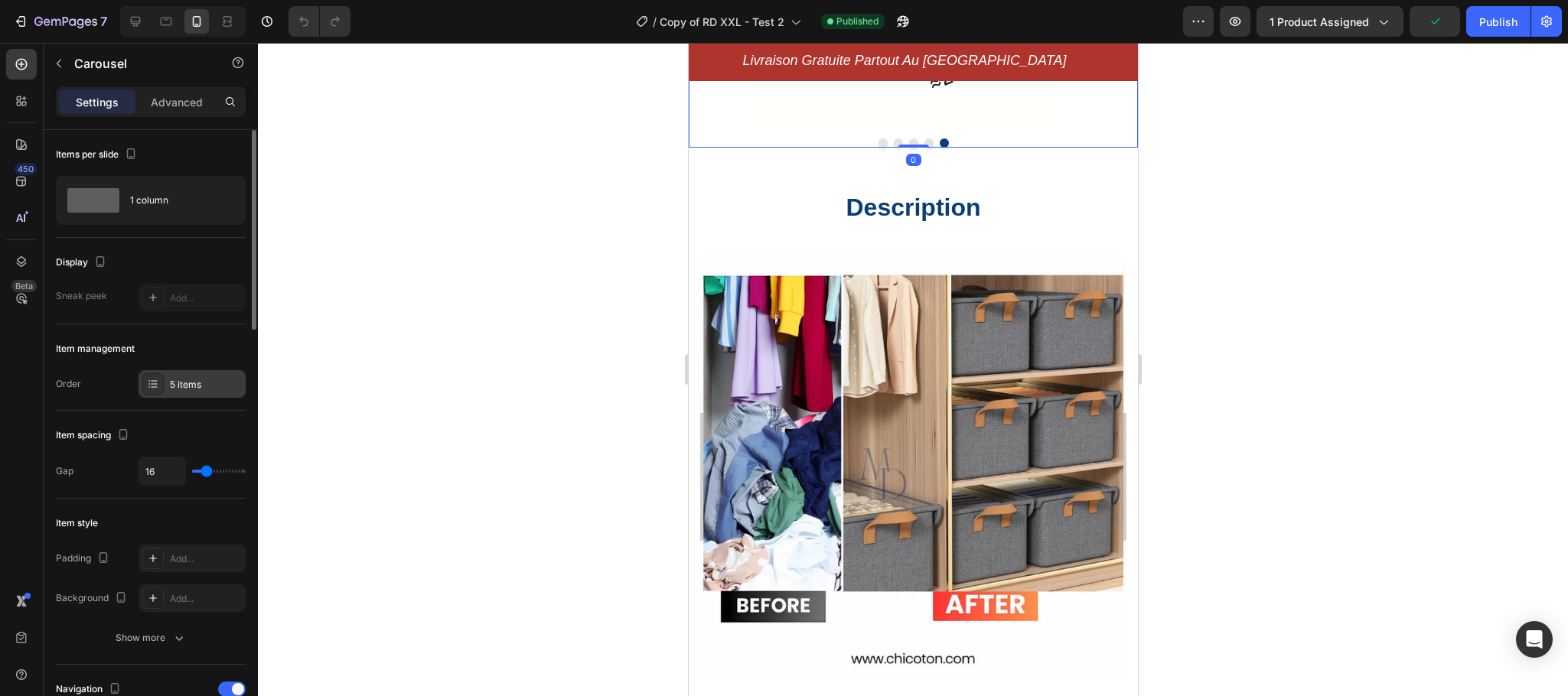
click at [198, 385] on div "5 items" at bounding box center [206, 385] width 72 height 13
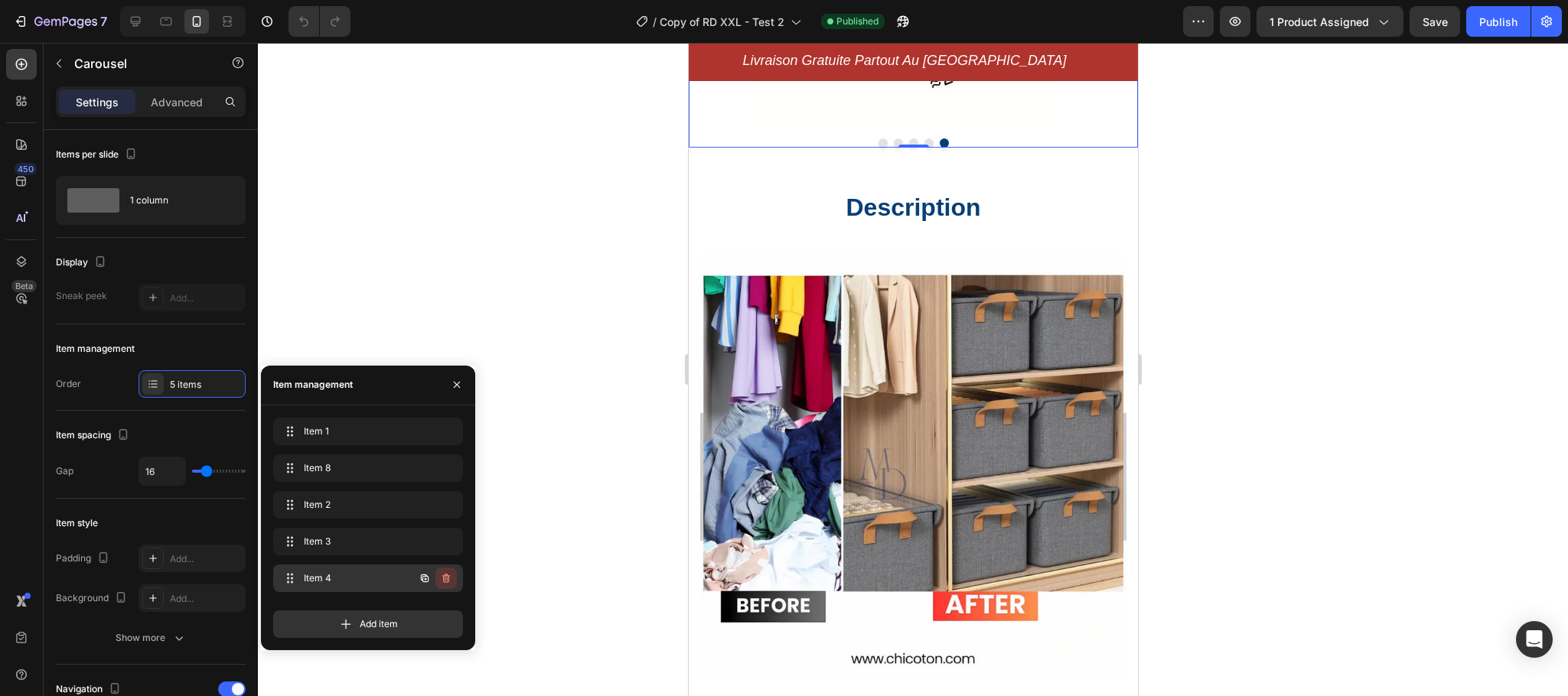
click at [446, 580] on icon "button" at bounding box center [446, 578] width 13 height 13
click at [446, 580] on div "Delete" at bounding box center [436, 578] width 29 height 13
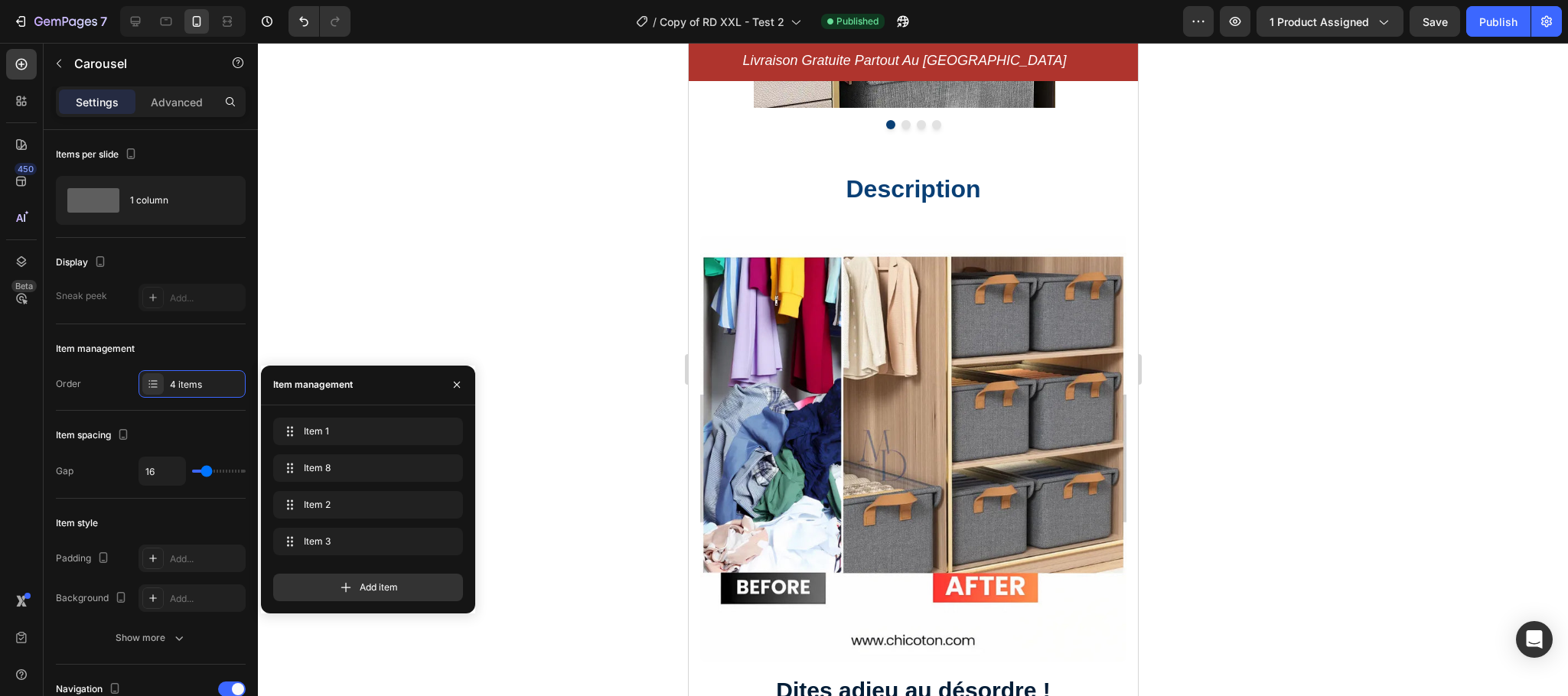
scroll to position [516, 0]
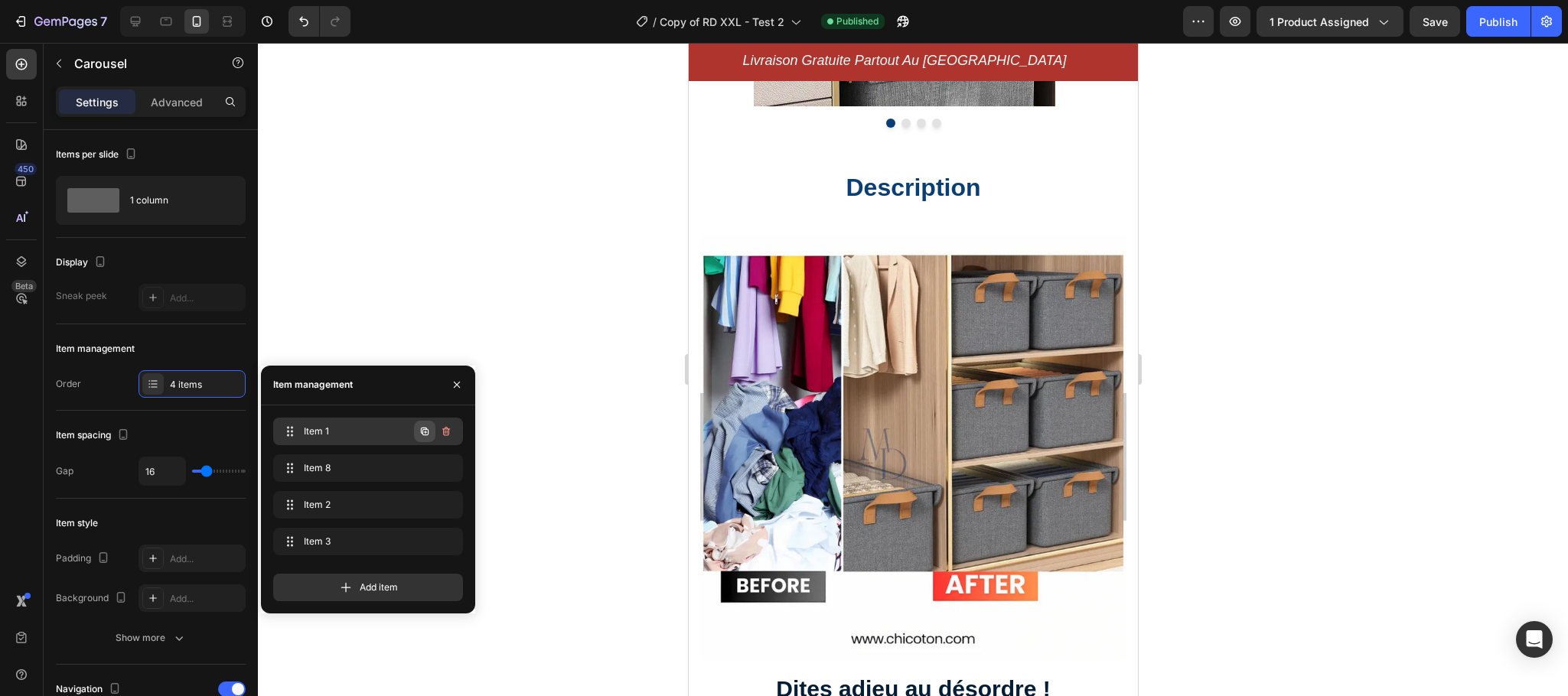
click at [433, 432] on button "button" at bounding box center [425, 432] width 22 height 22
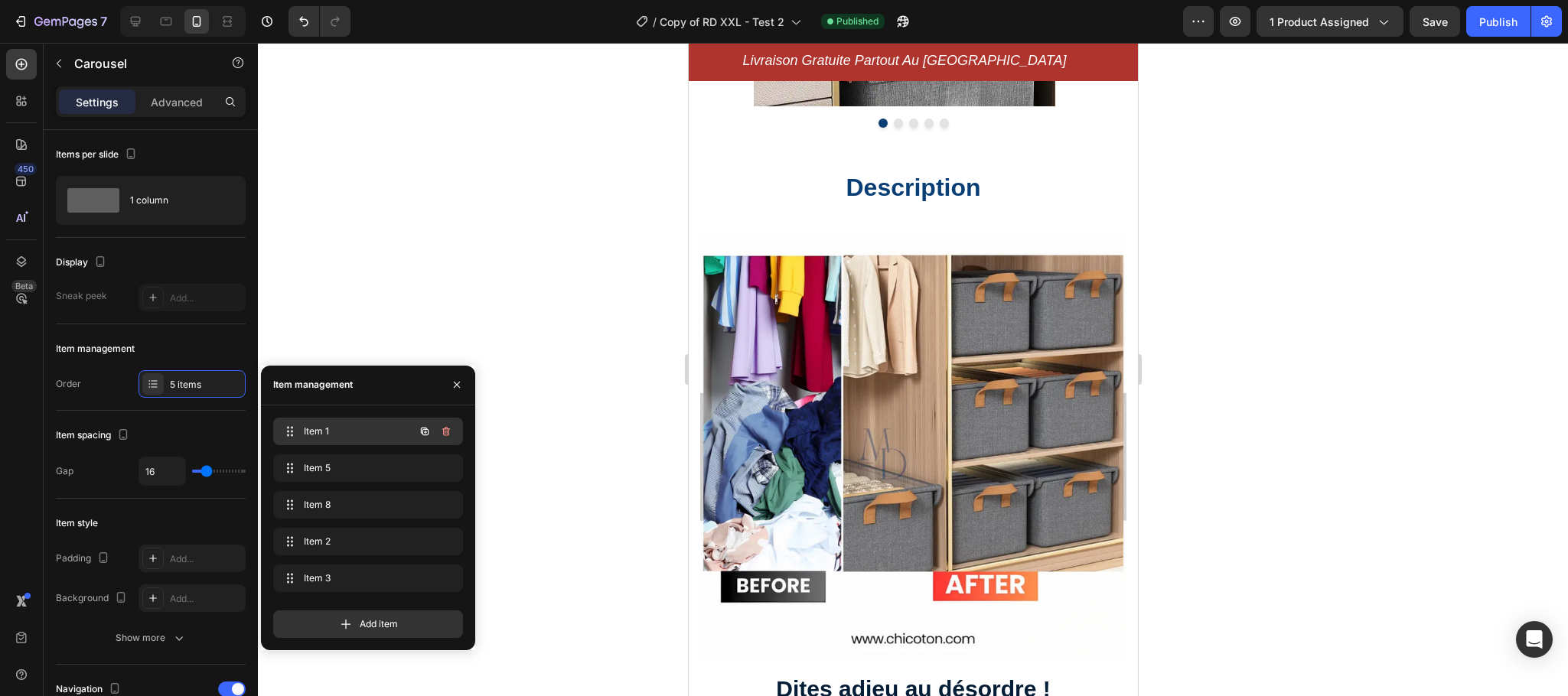
click at [340, 427] on span "Item 1" at bounding box center [347, 432] width 87 height 13
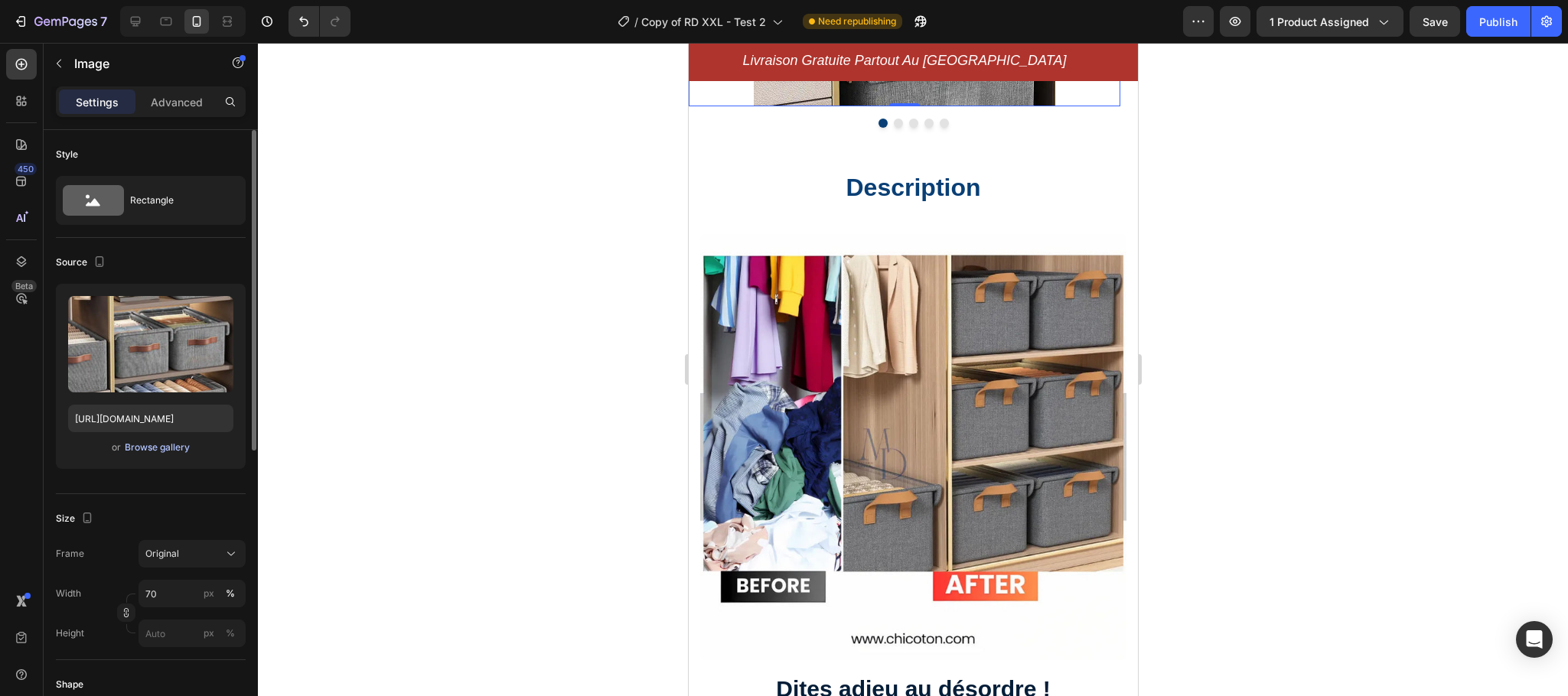
click at [166, 453] on div "Browse gallery" at bounding box center [156, 447] width 65 height 13
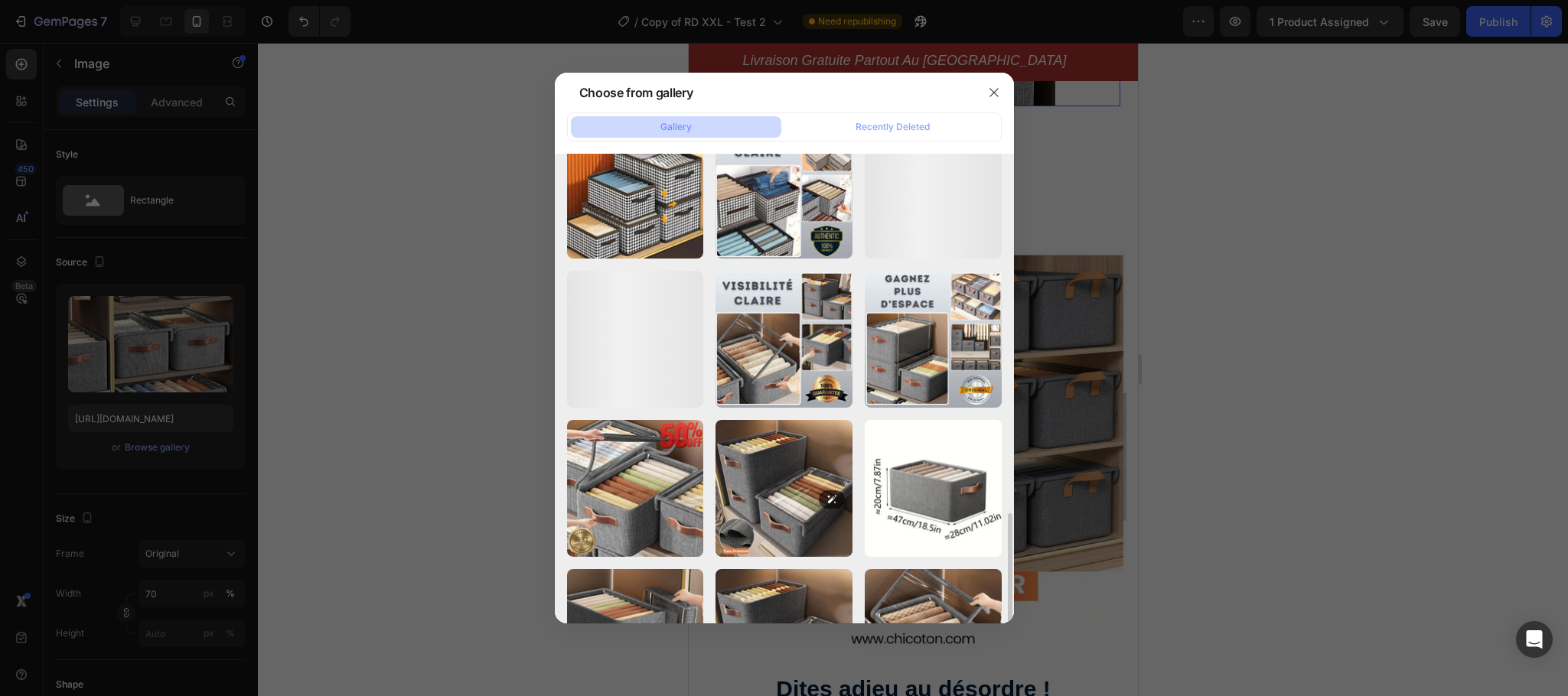
scroll to position [1125, 0]
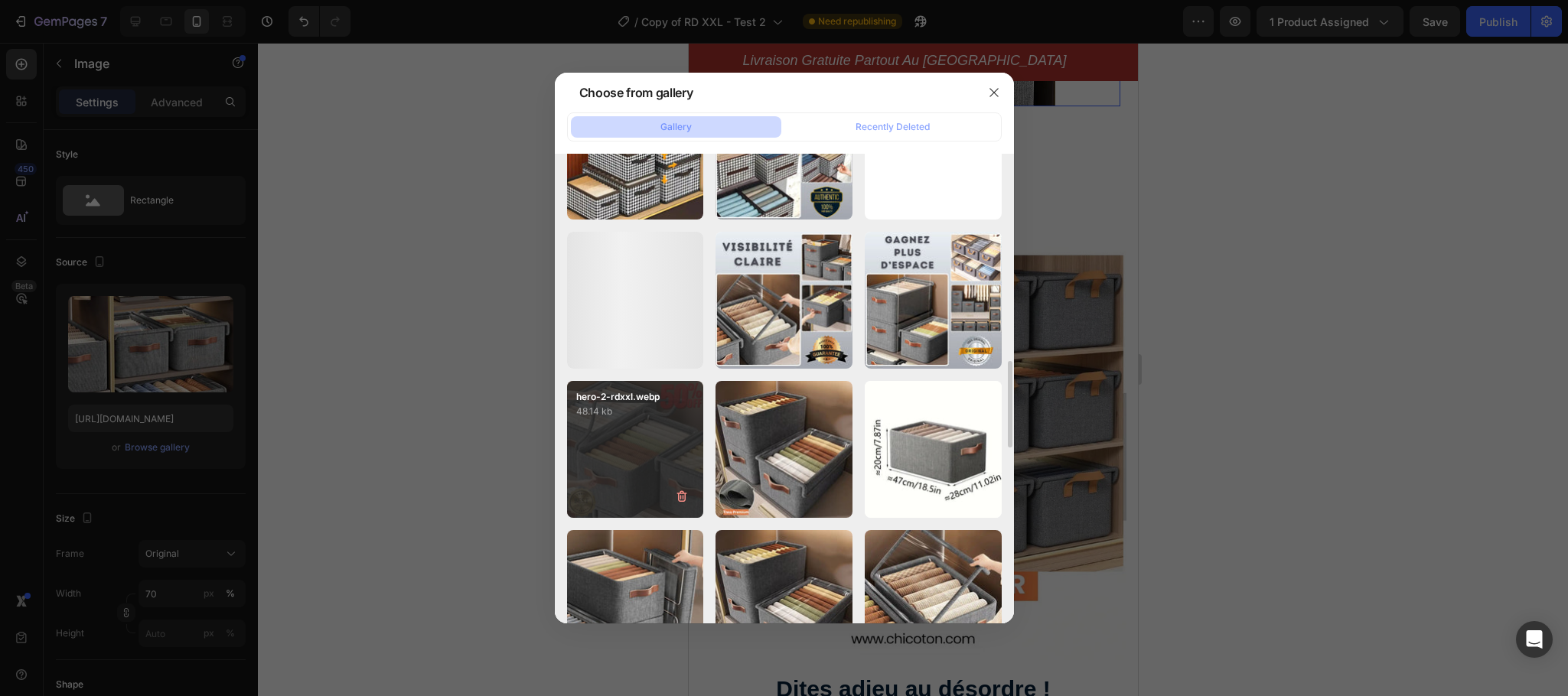
click at [627, 467] on div "hero-2-rdxxl.webp 48.14 kb" at bounding box center [635, 449] width 137 height 137
type input "https://cdn.shopify.com/s/files/1/0706/4433/4644/files/gempages_570197799820330…"
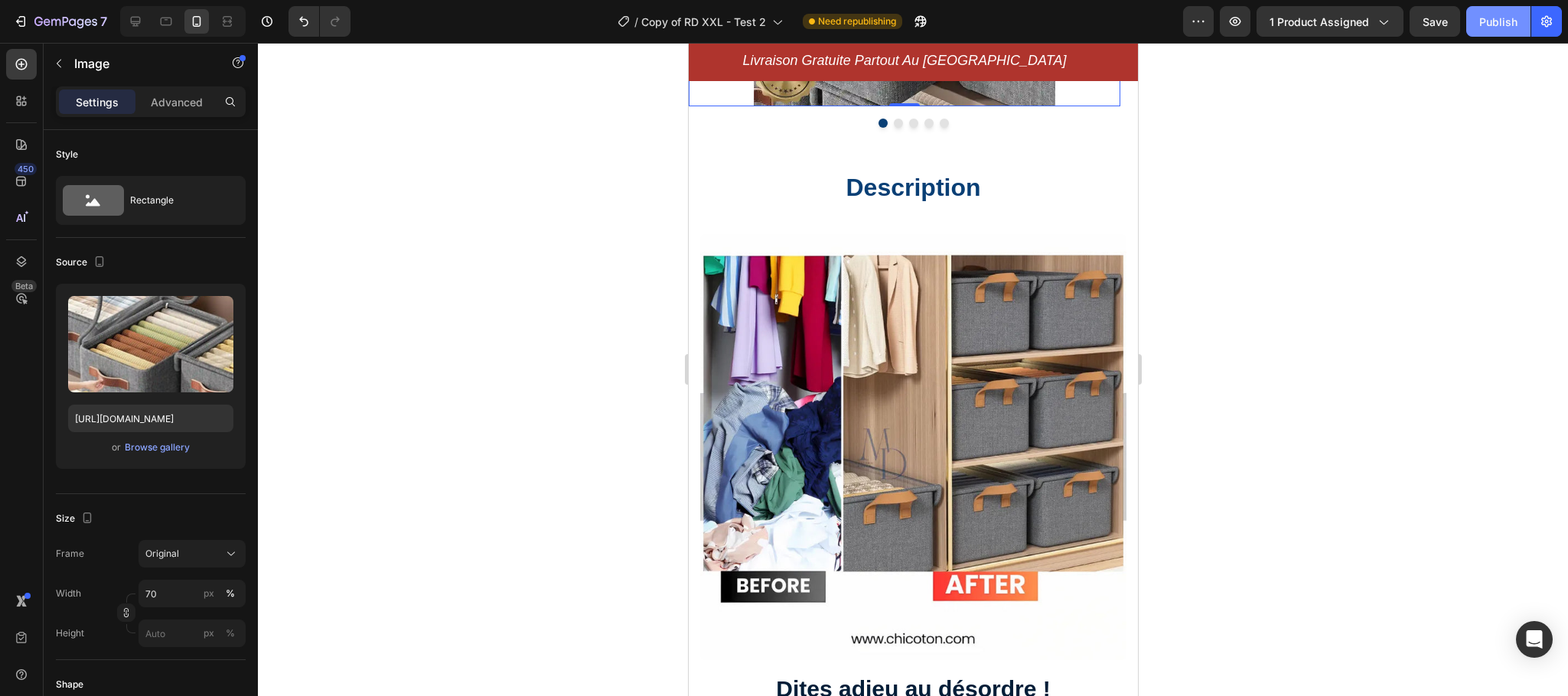
click at [1491, 24] on div "Publish" at bounding box center [1498, 21] width 39 height 16
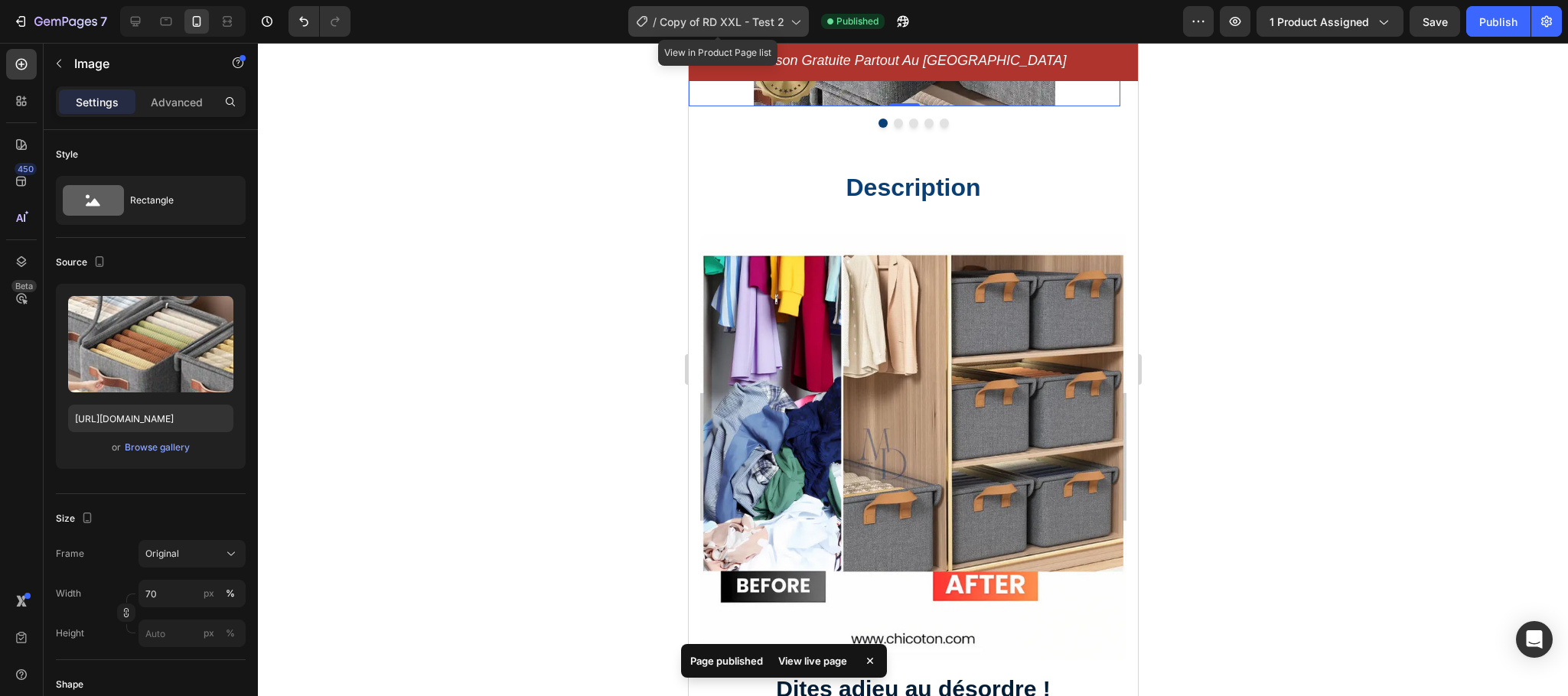
click at [769, 21] on span "Copy of RD XXL - Test 2" at bounding box center [721, 21] width 124 height 16
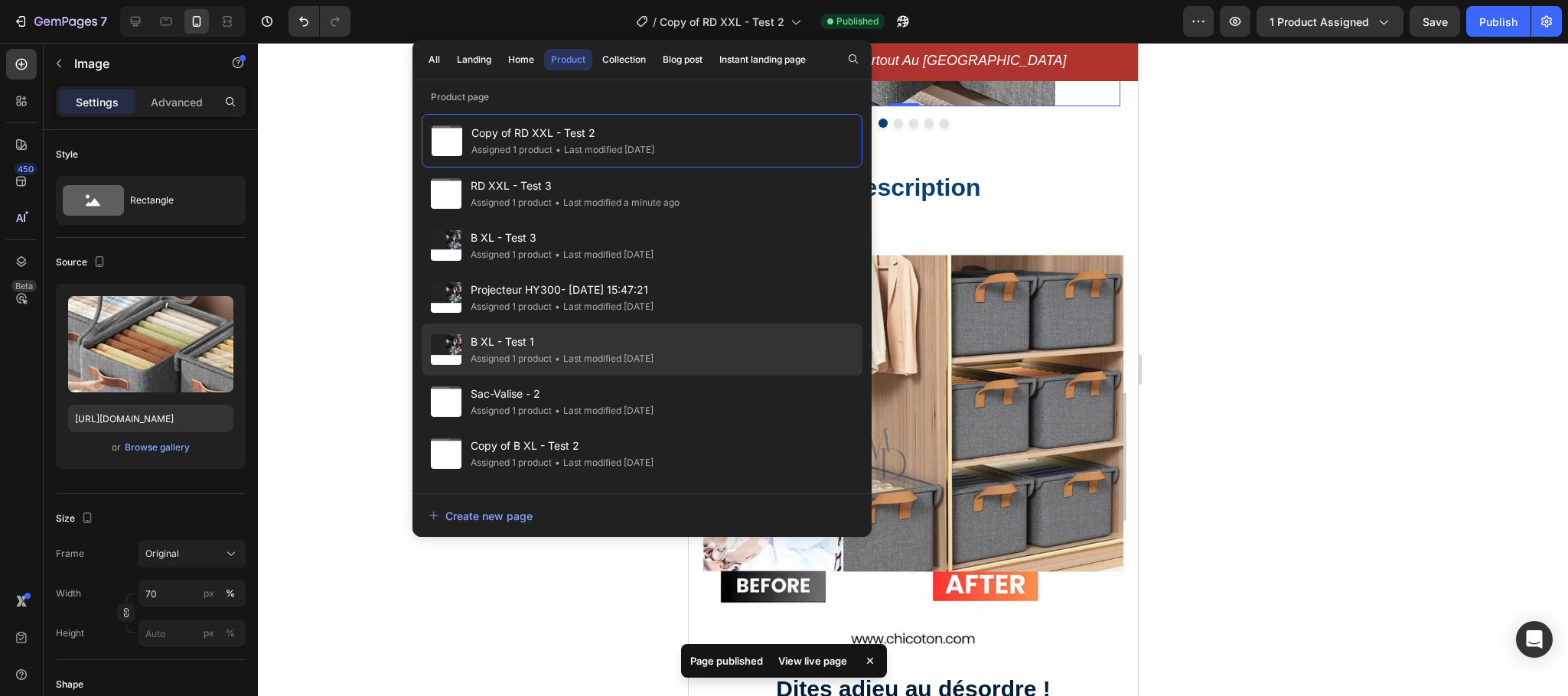
scroll to position [78, 0]
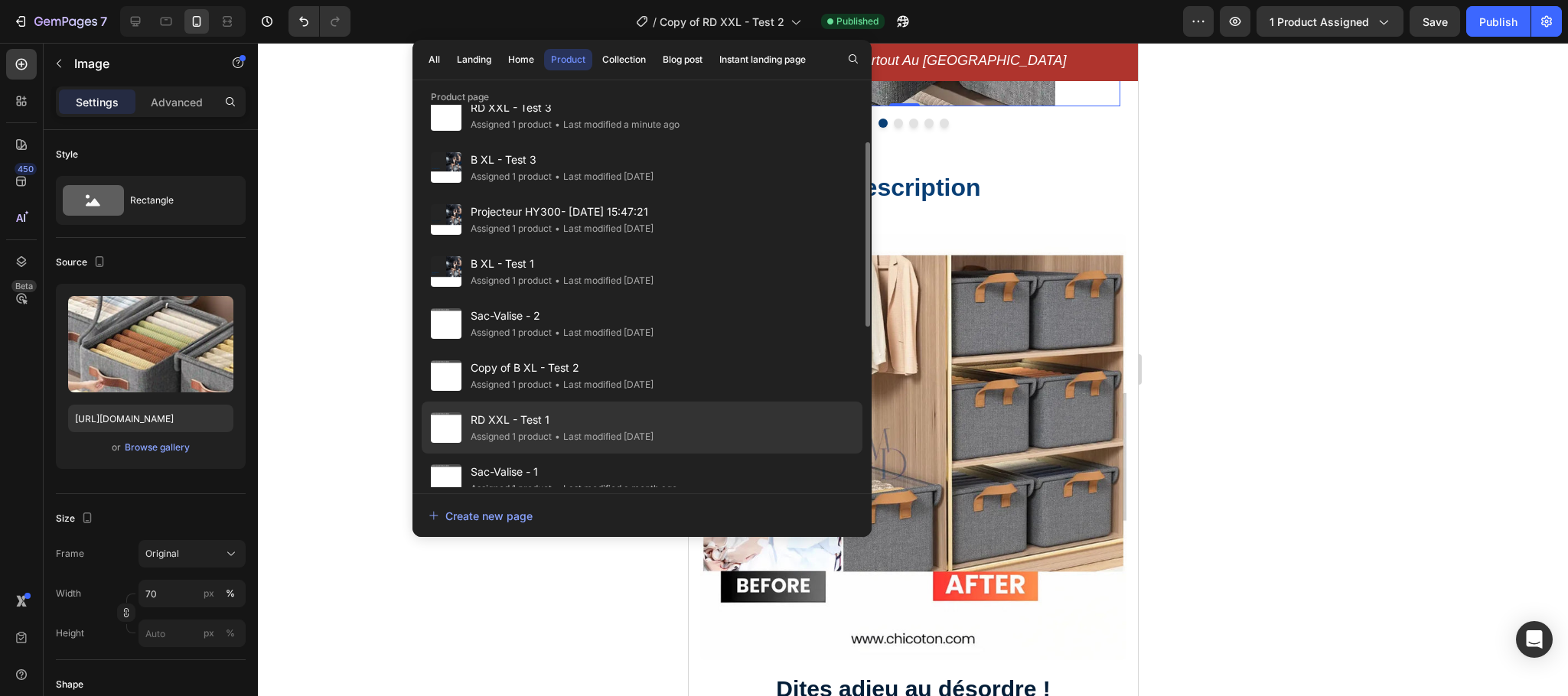
click at [548, 423] on span "RD XXL - Test 1" at bounding box center [562, 420] width 183 height 18
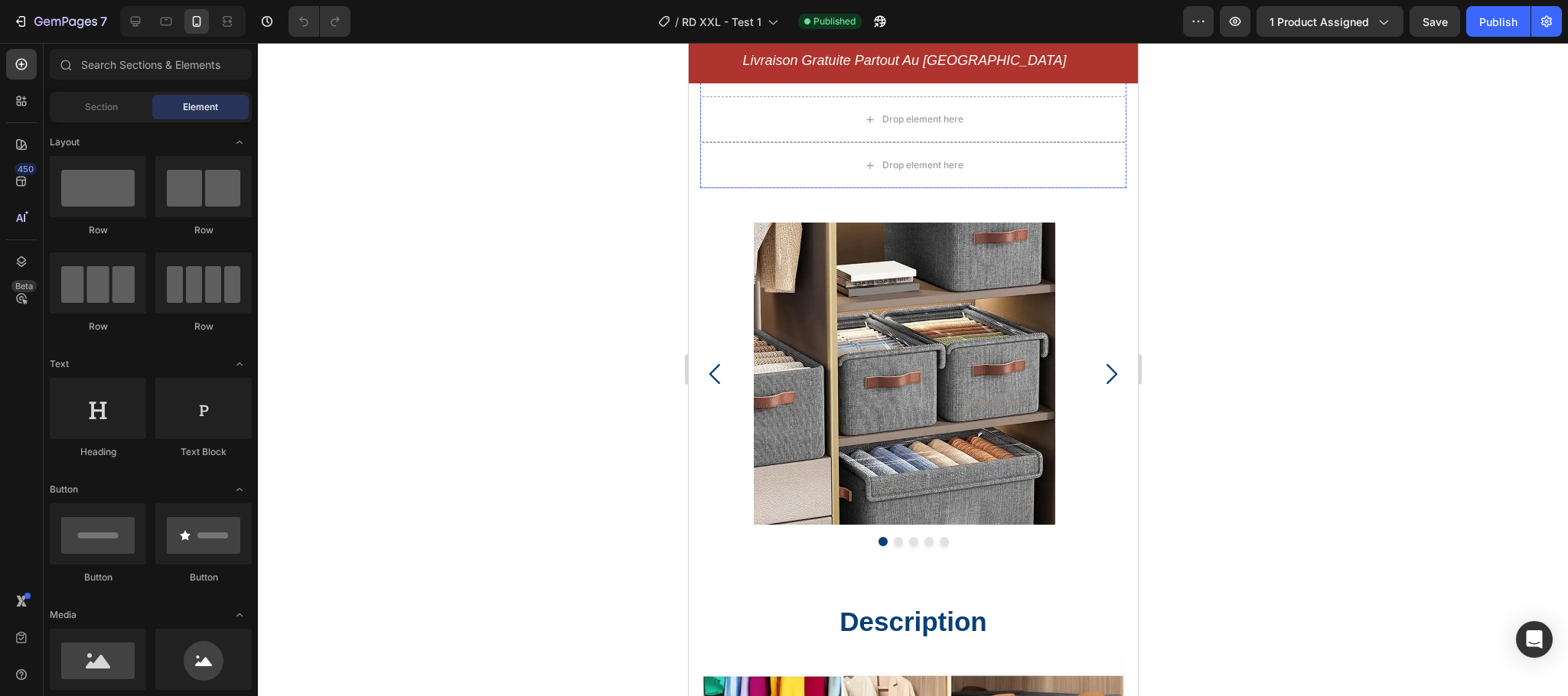
scroll to position [554, 0]
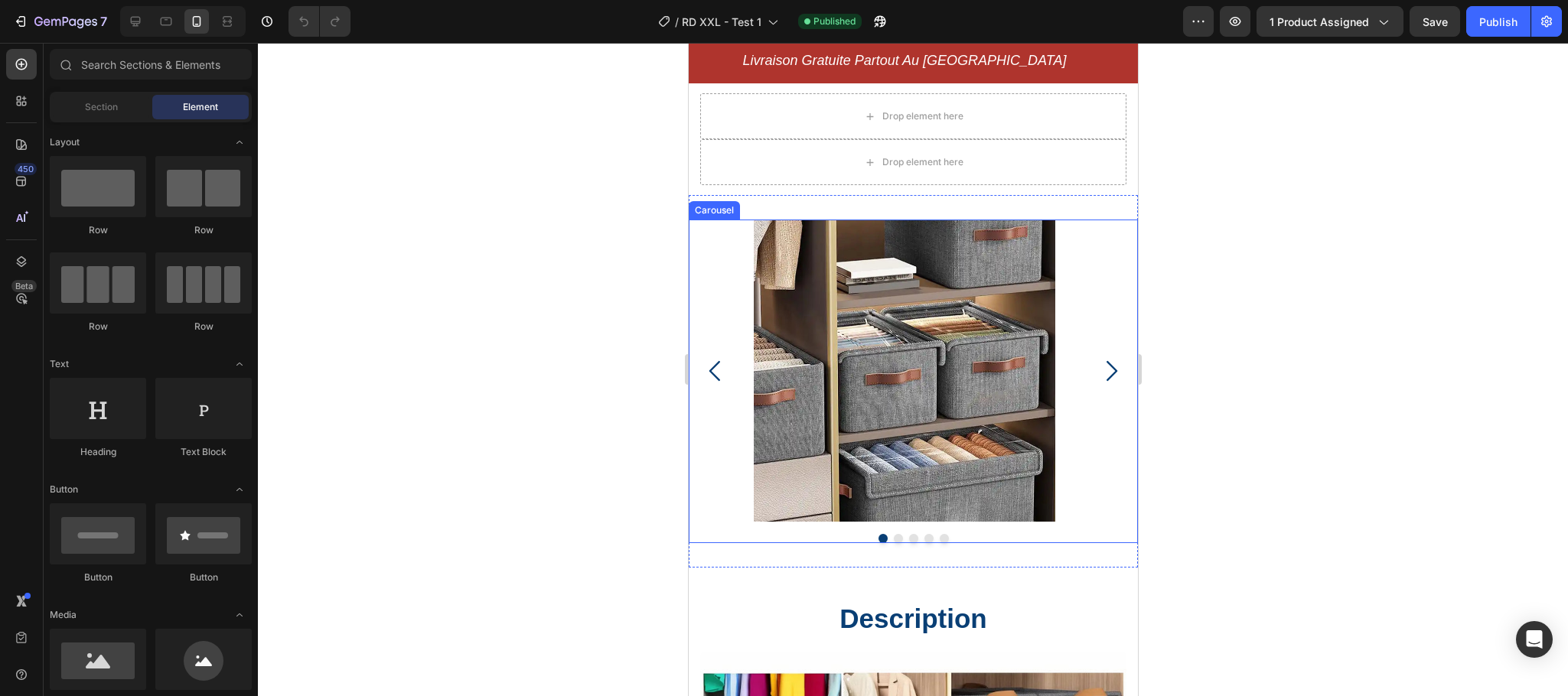
click at [939, 534] on button "Dot" at bounding box center [943, 538] width 9 height 9
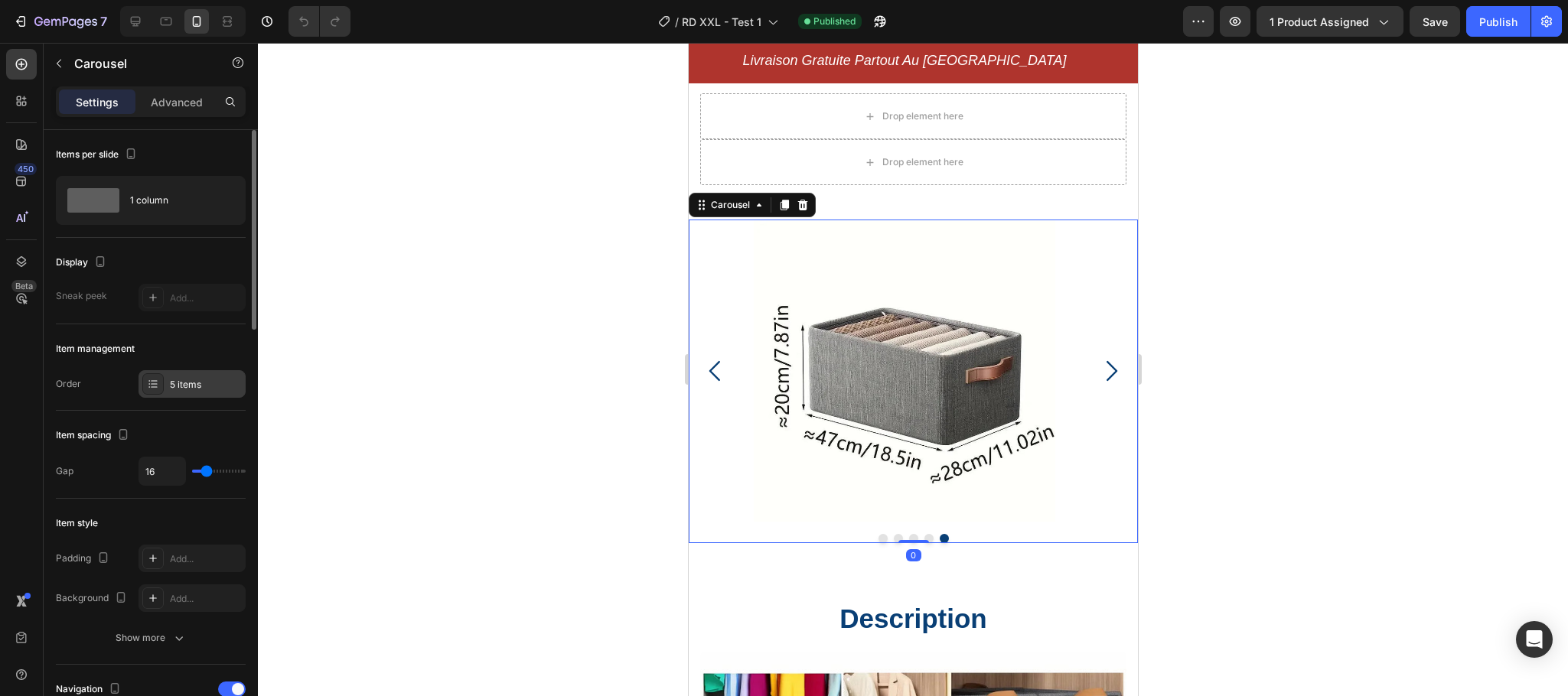
click at [172, 374] on div "5 items" at bounding box center [192, 384] width 108 height 28
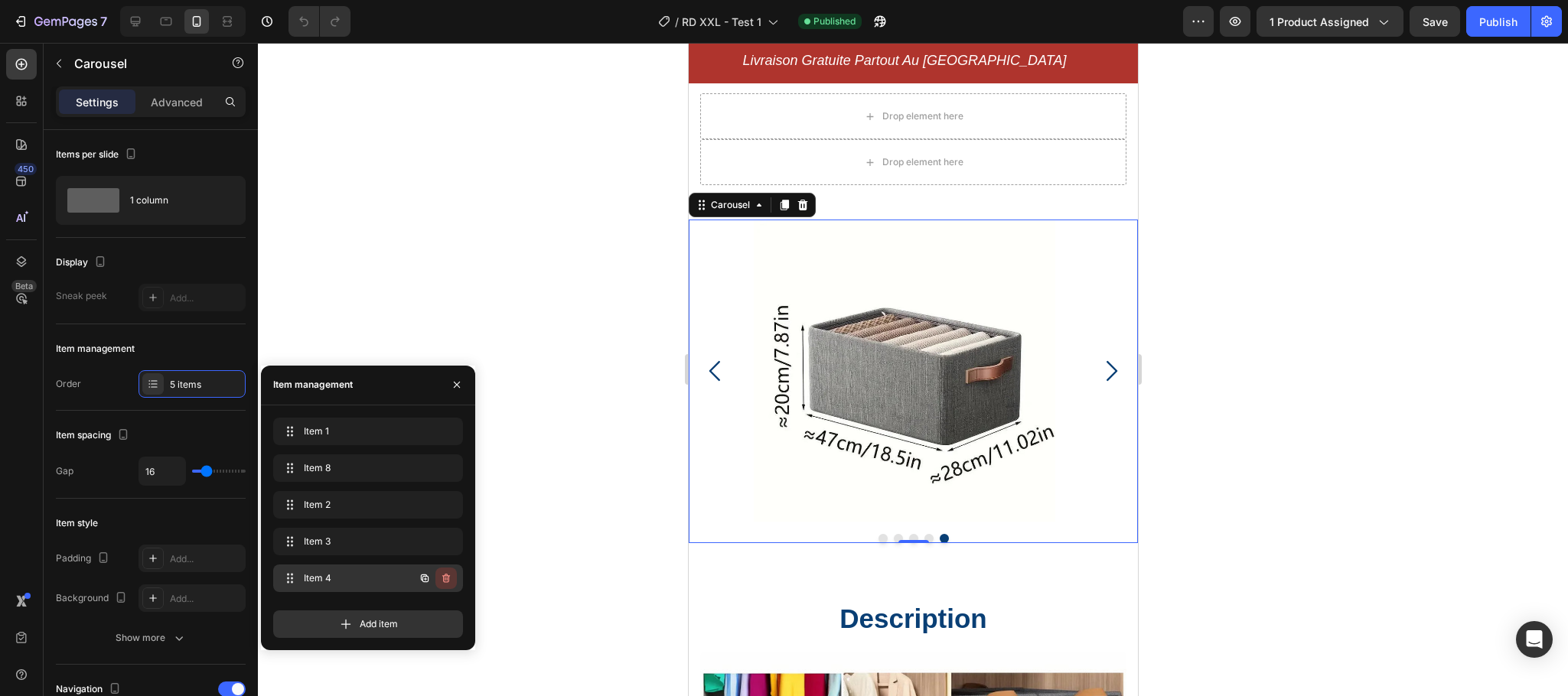
click at [446, 579] on icon "button" at bounding box center [446, 578] width 13 height 13
click at [311, 569] on div "Item 4 Item 4" at bounding box center [323, 578] width 88 height 22
click at [317, 573] on span "Item 4" at bounding box center [334, 578] width 61 height 13
click at [323, 547] on span "Item 3" at bounding box center [347, 542] width 87 height 13
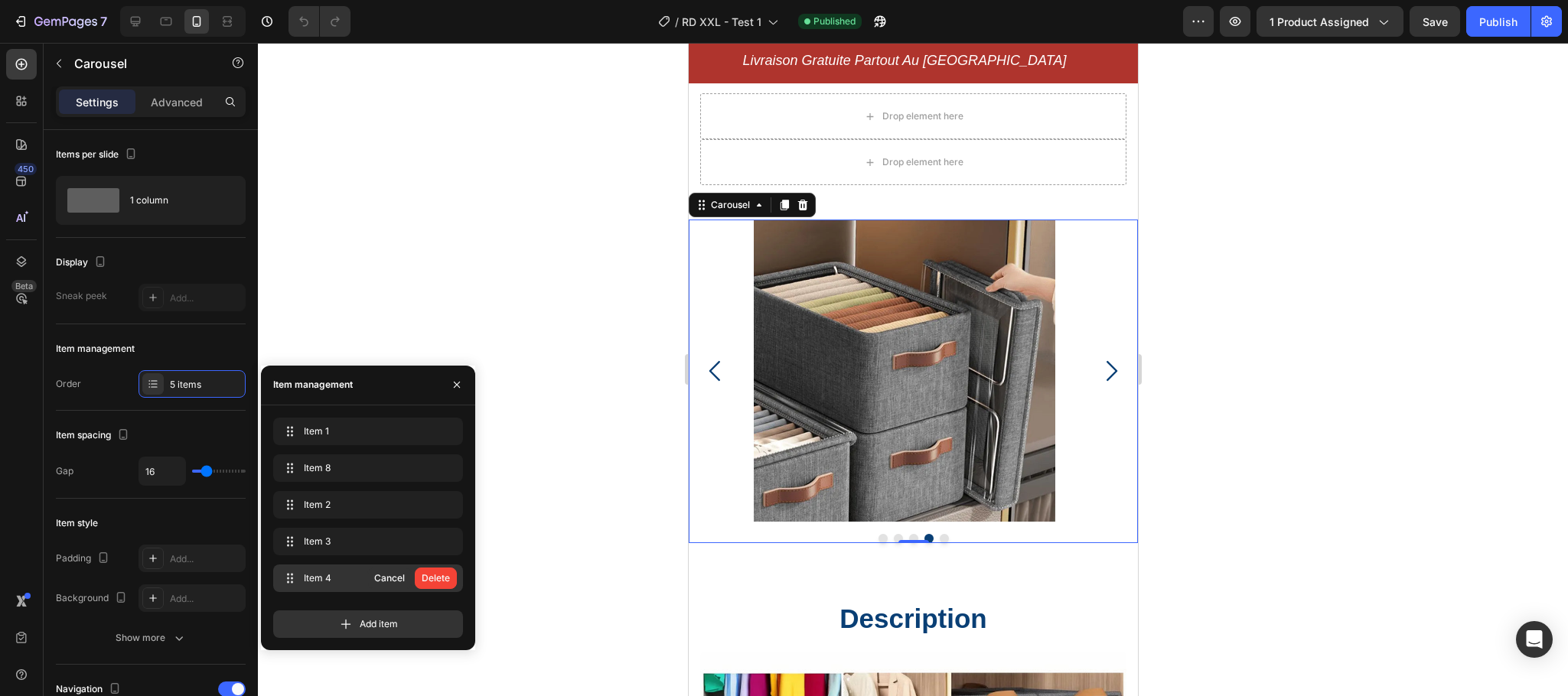
click at [331, 572] on span "Item 4" at bounding box center [334, 578] width 61 height 13
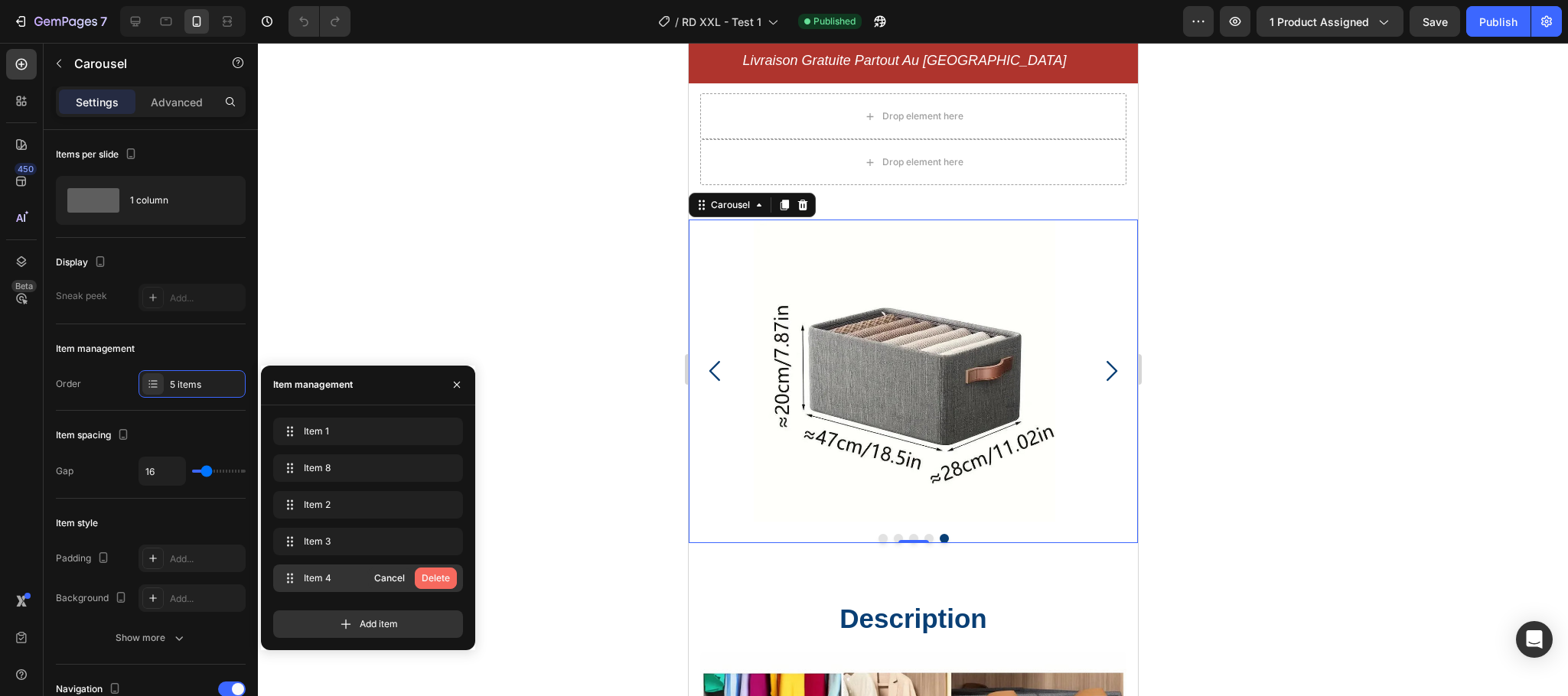
click at [430, 578] on div "Delete" at bounding box center [436, 578] width 29 height 13
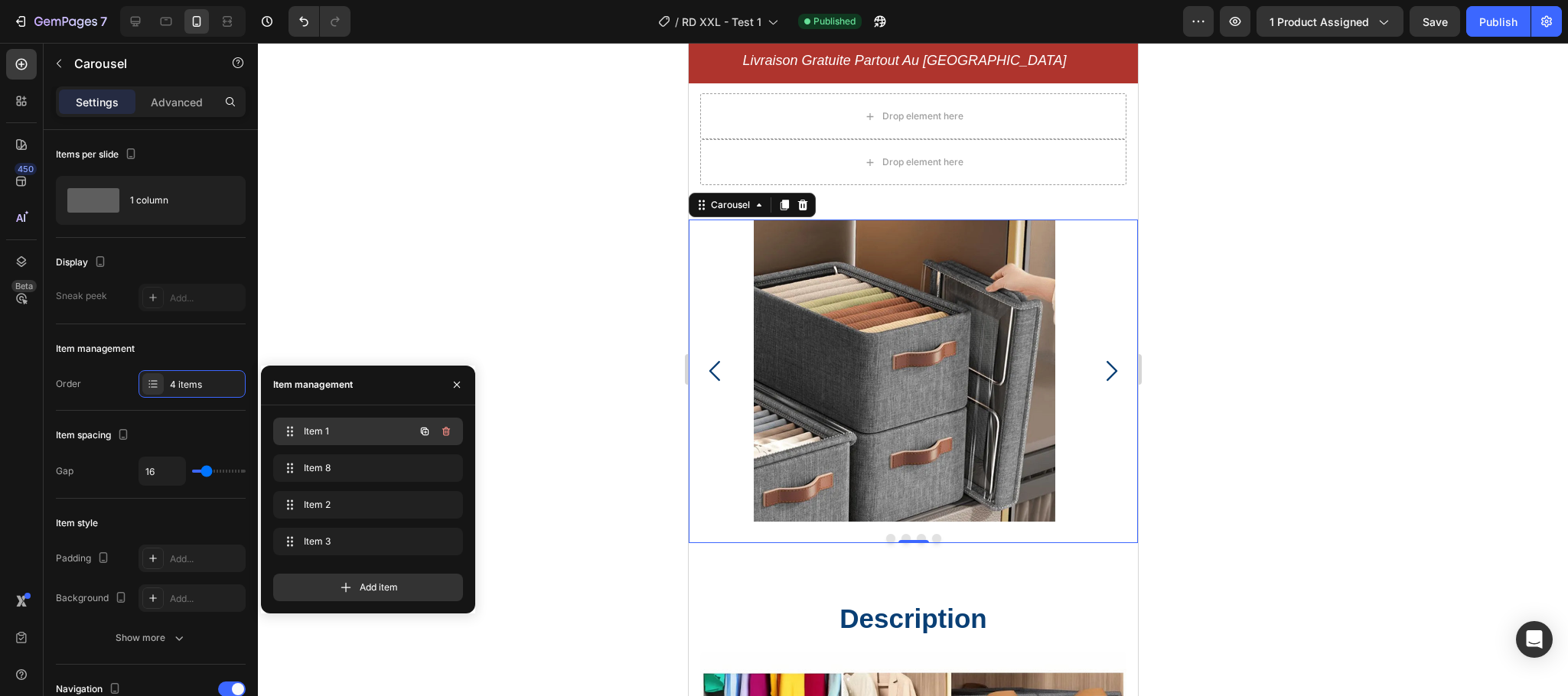
click at [315, 432] on span "Item 1" at bounding box center [347, 432] width 87 height 13
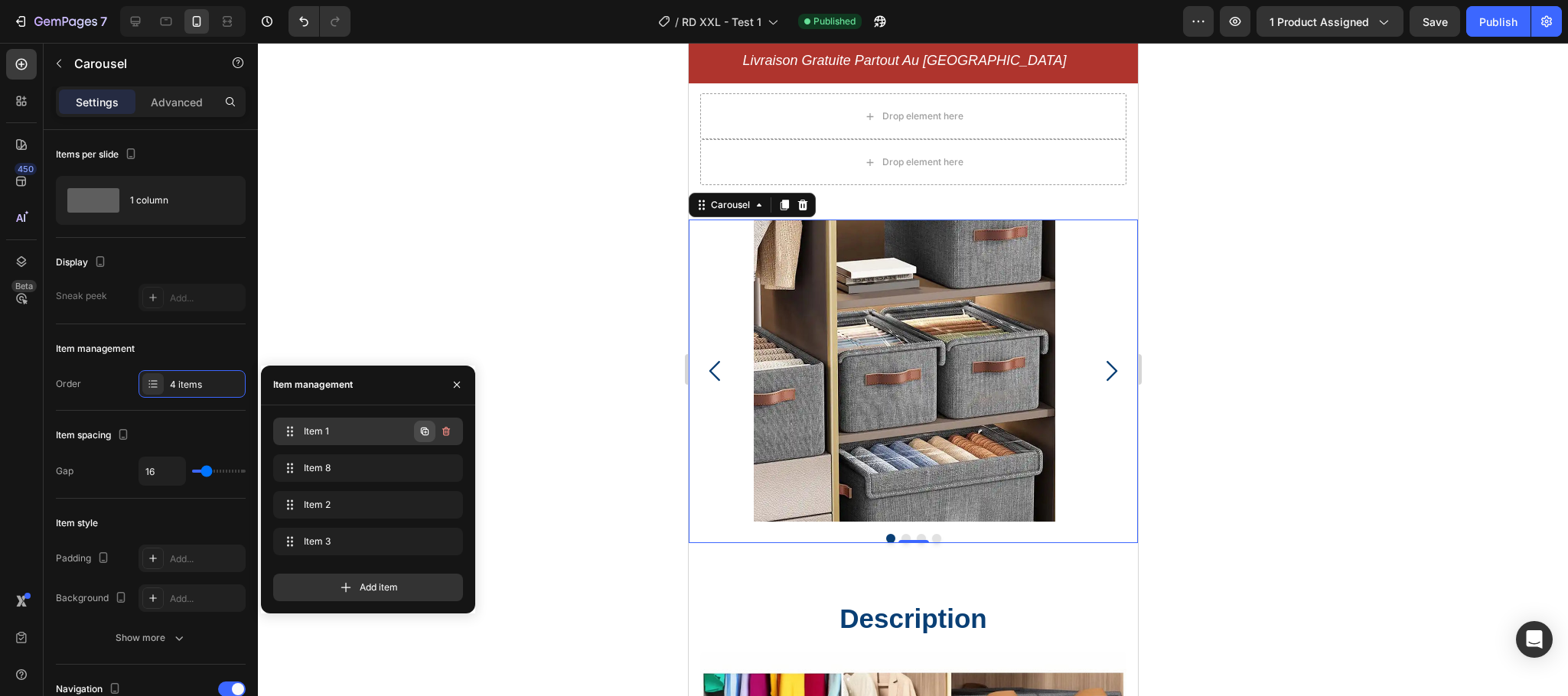
click at [427, 436] on icon "button" at bounding box center [424, 431] width 13 height 13
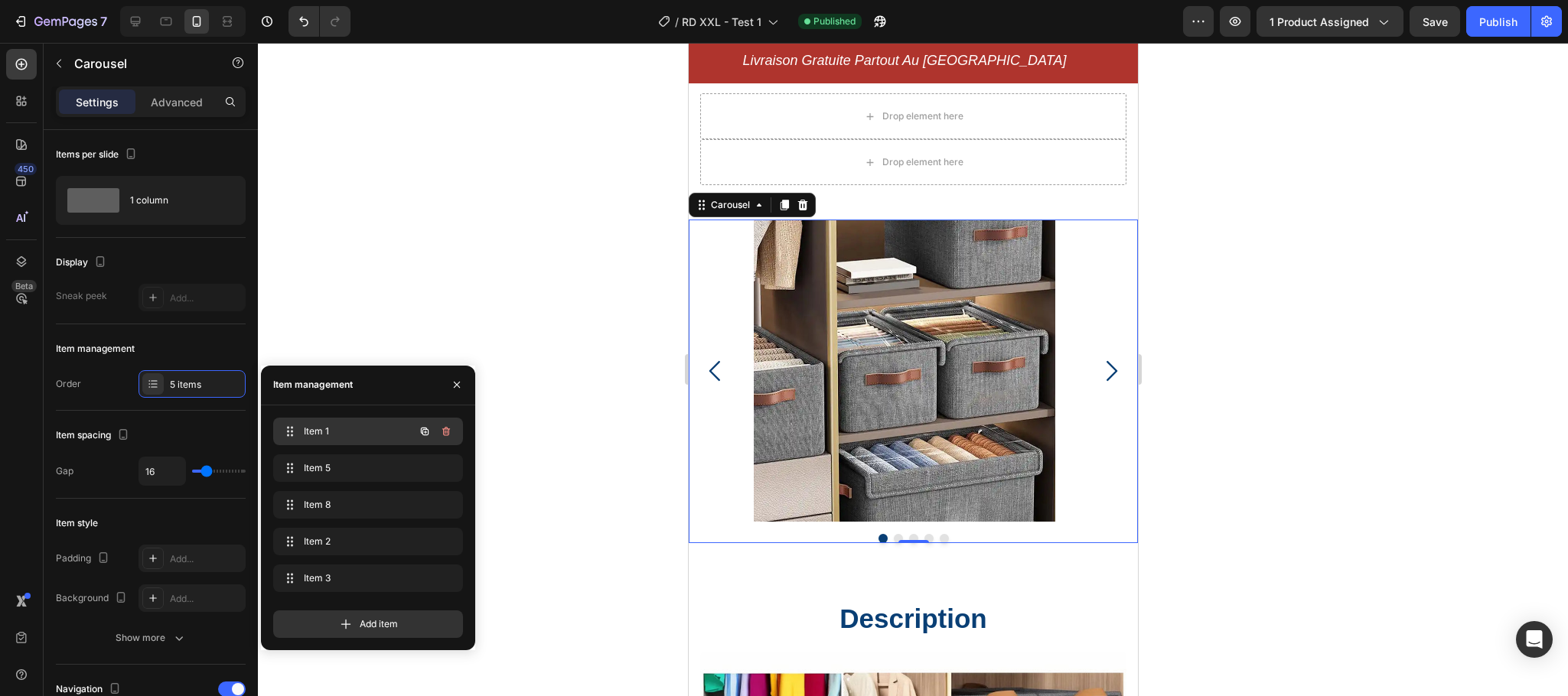
click at [315, 434] on span "Item 1" at bounding box center [347, 432] width 87 height 13
click at [905, 354] on img at bounding box center [904, 370] width 302 height 302
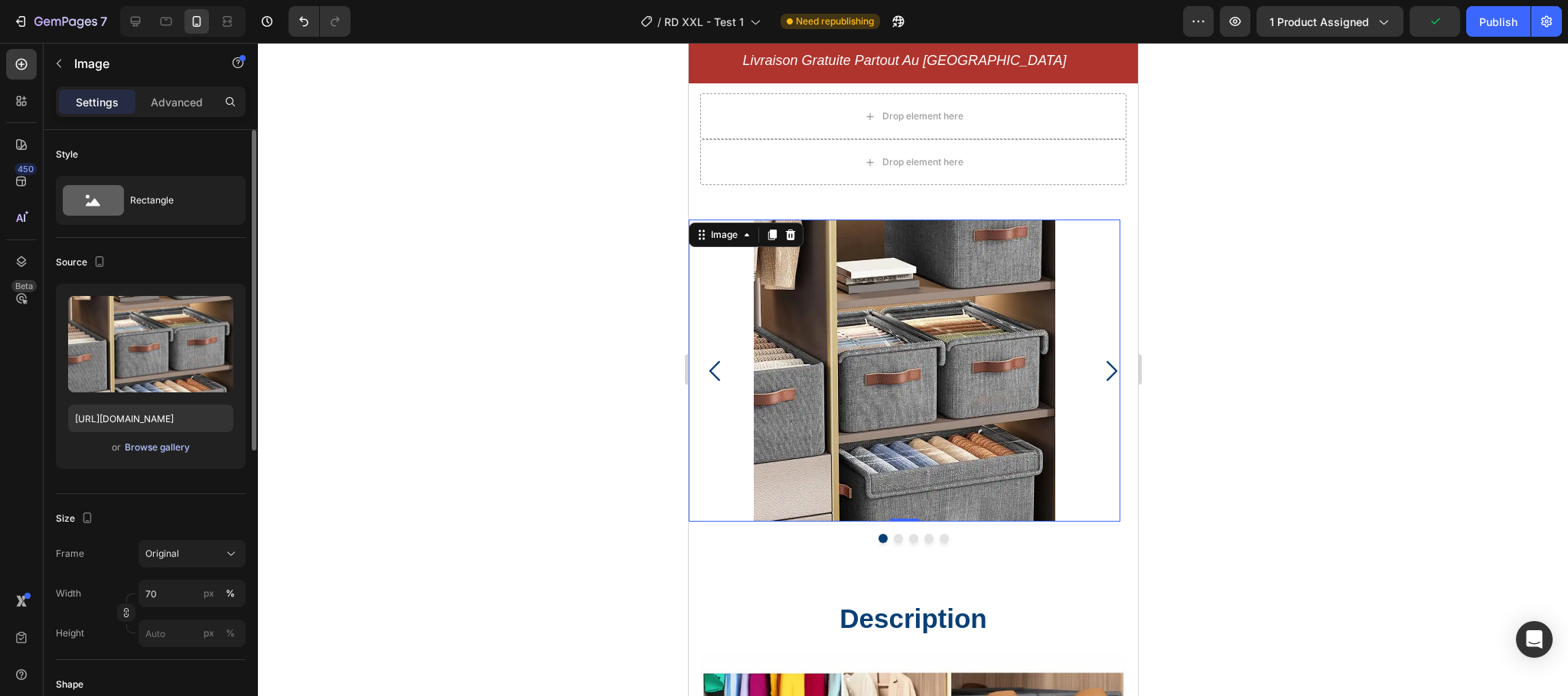
click at [170, 448] on div "Browse gallery" at bounding box center [156, 447] width 65 height 13
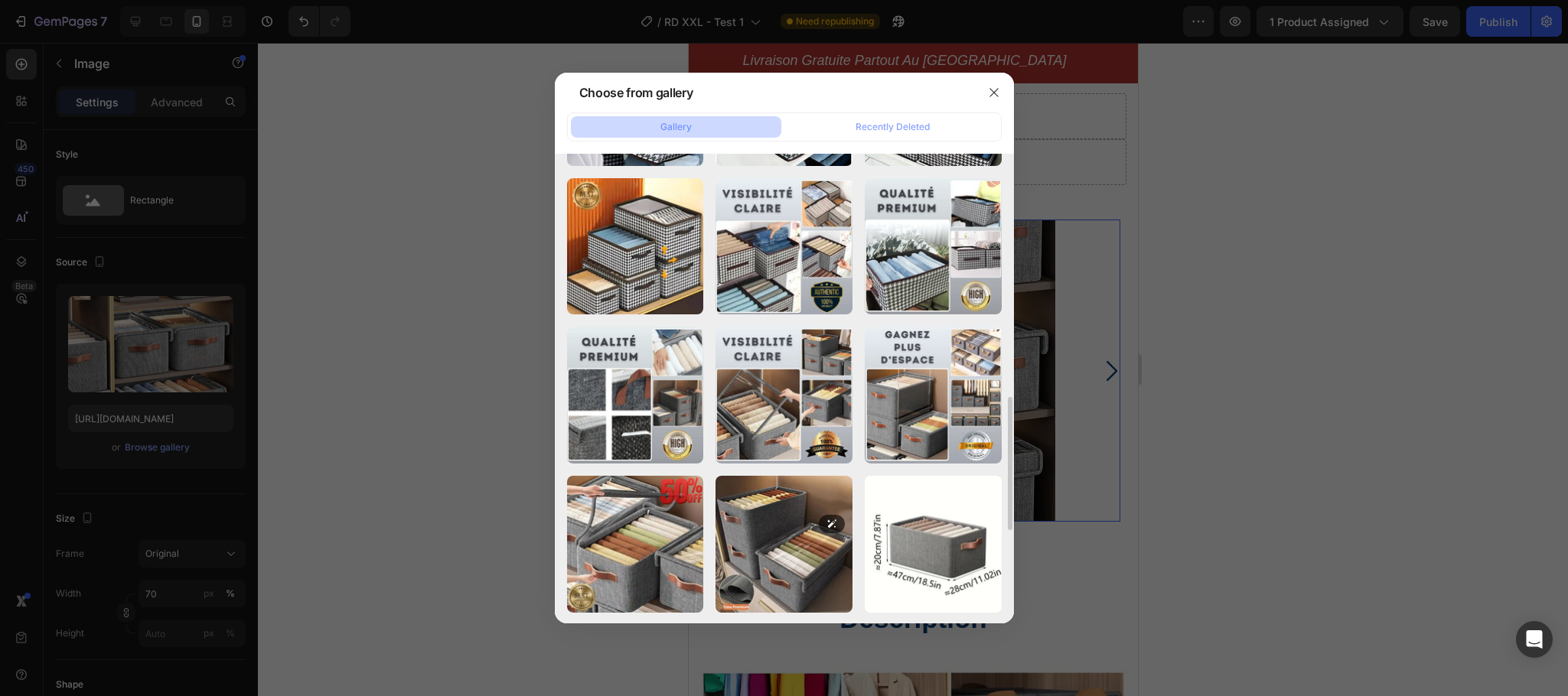
scroll to position [1070, 0]
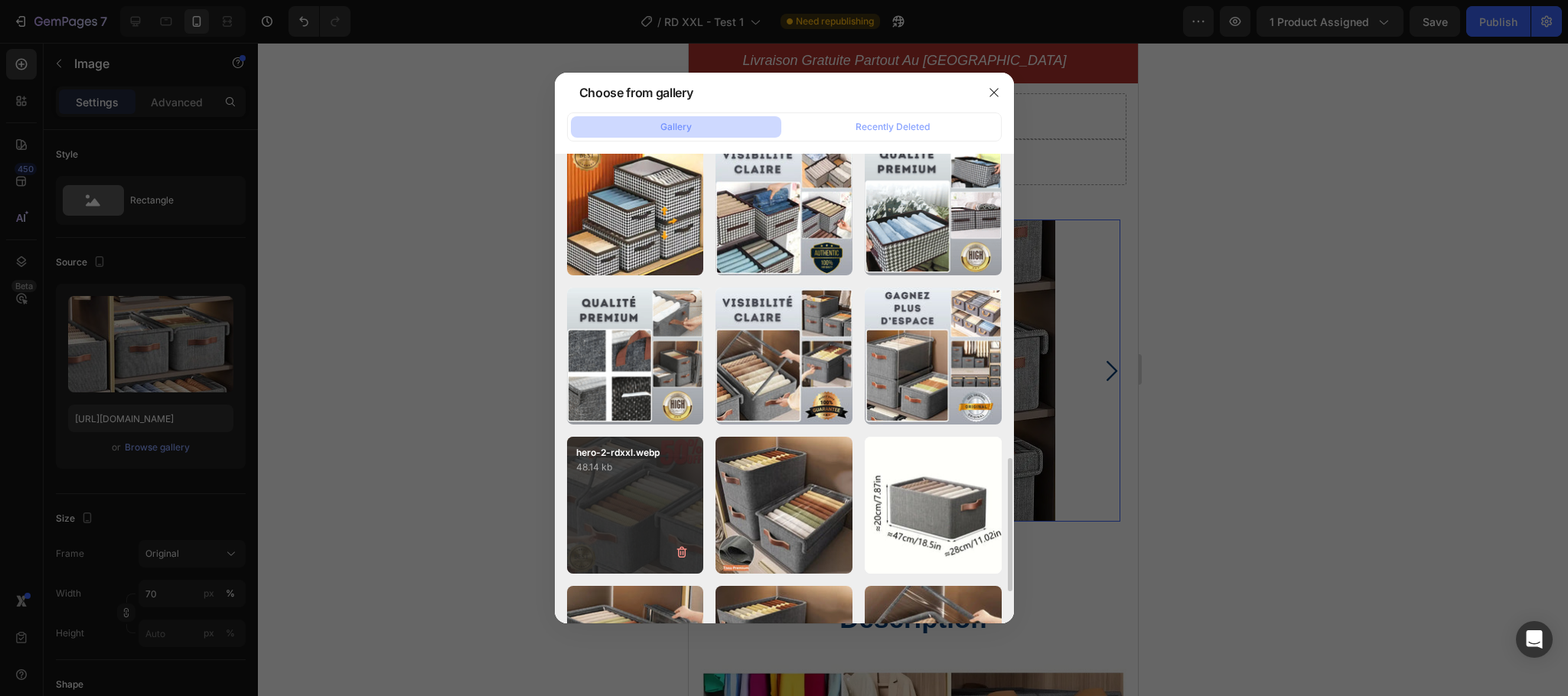
click at [616, 510] on div "hero-2-rdxxl.webp 48.14 kb" at bounding box center [635, 505] width 137 height 137
type input "https://cdn.shopify.com/s/files/1/0706/4433/4644/files/gempages_570197799820330…"
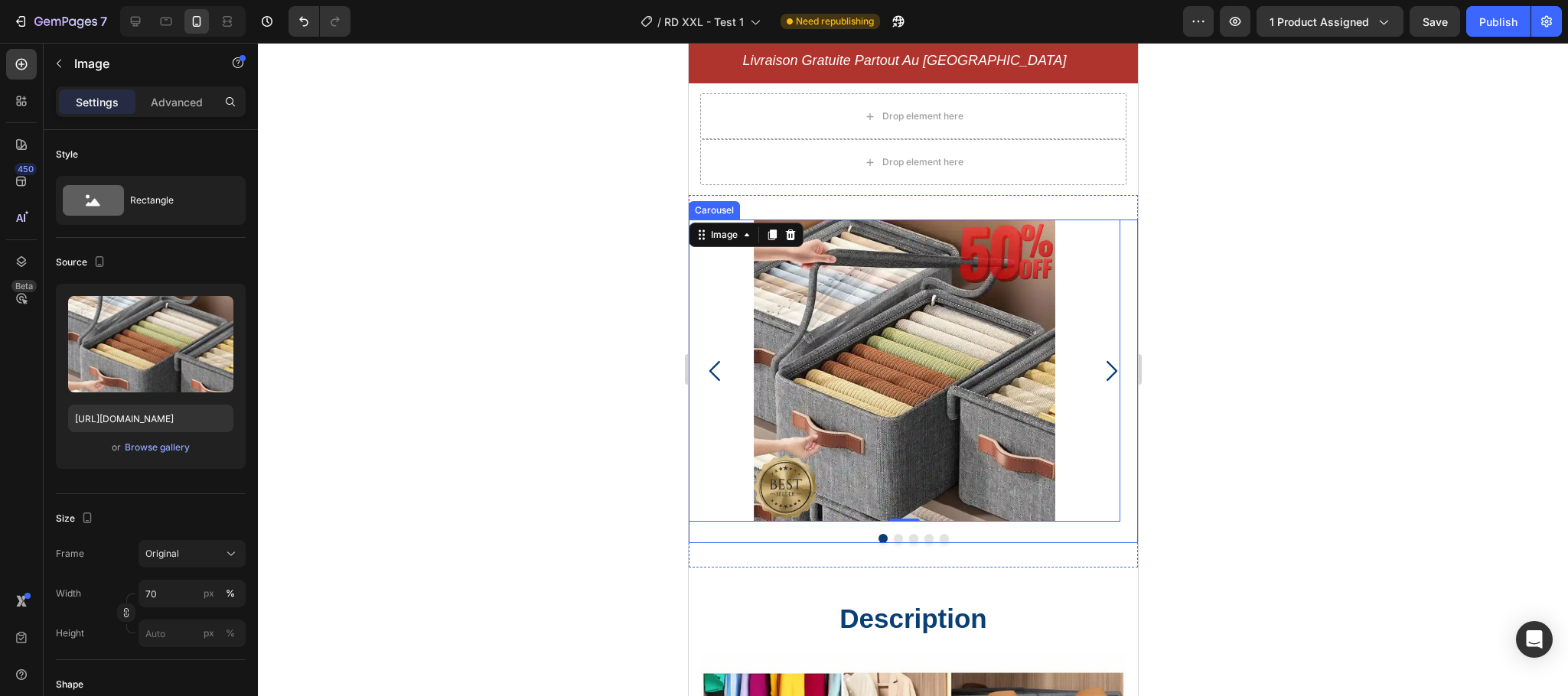
click at [1095, 357] on icon "Carousel Next Arrow" at bounding box center [1109, 371] width 29 height 29
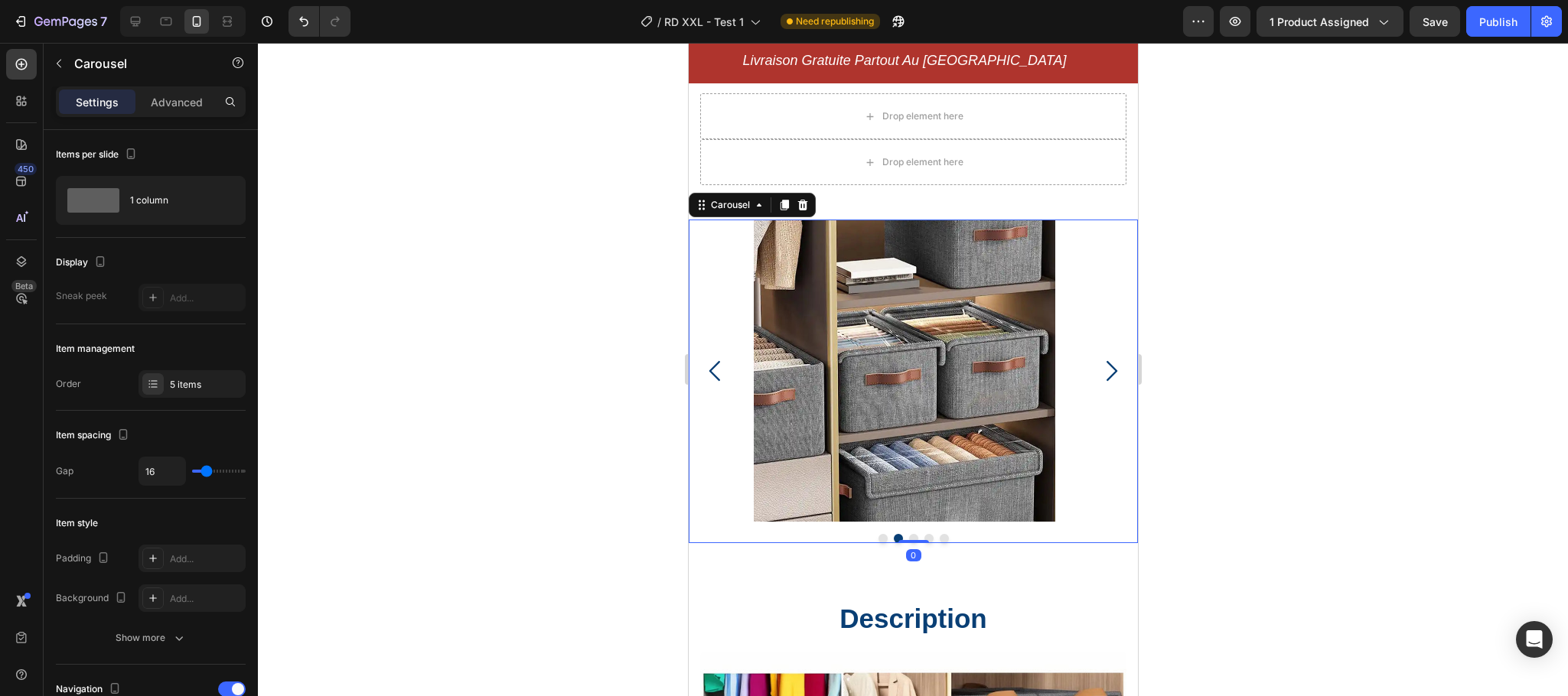
click at [1095, 357] on icon "Carousel Next Arrow" at bounding box center [1109, 371] width 29 height 29
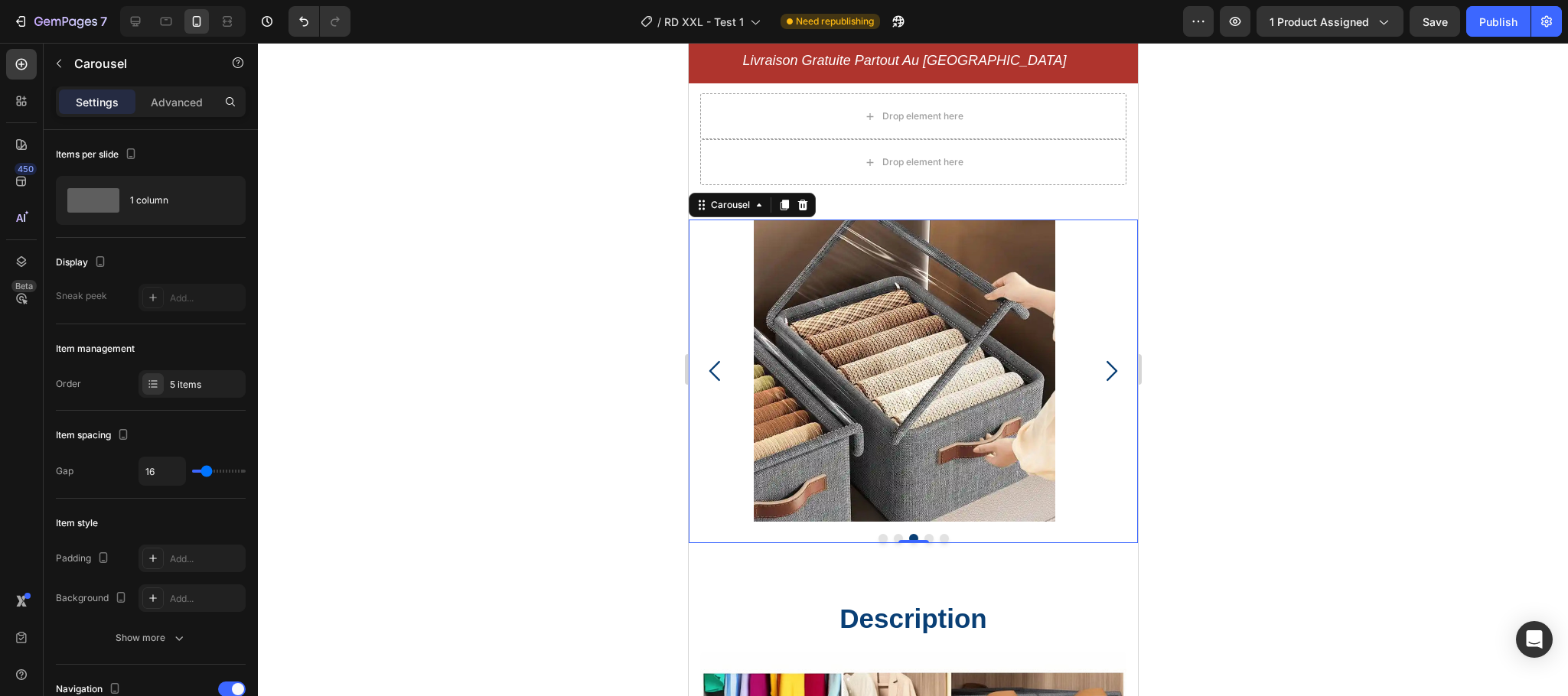
click at [1095, 357] on icon "Carousel Next Arrow" at bounding box center [1109, 371] width 29 height 29
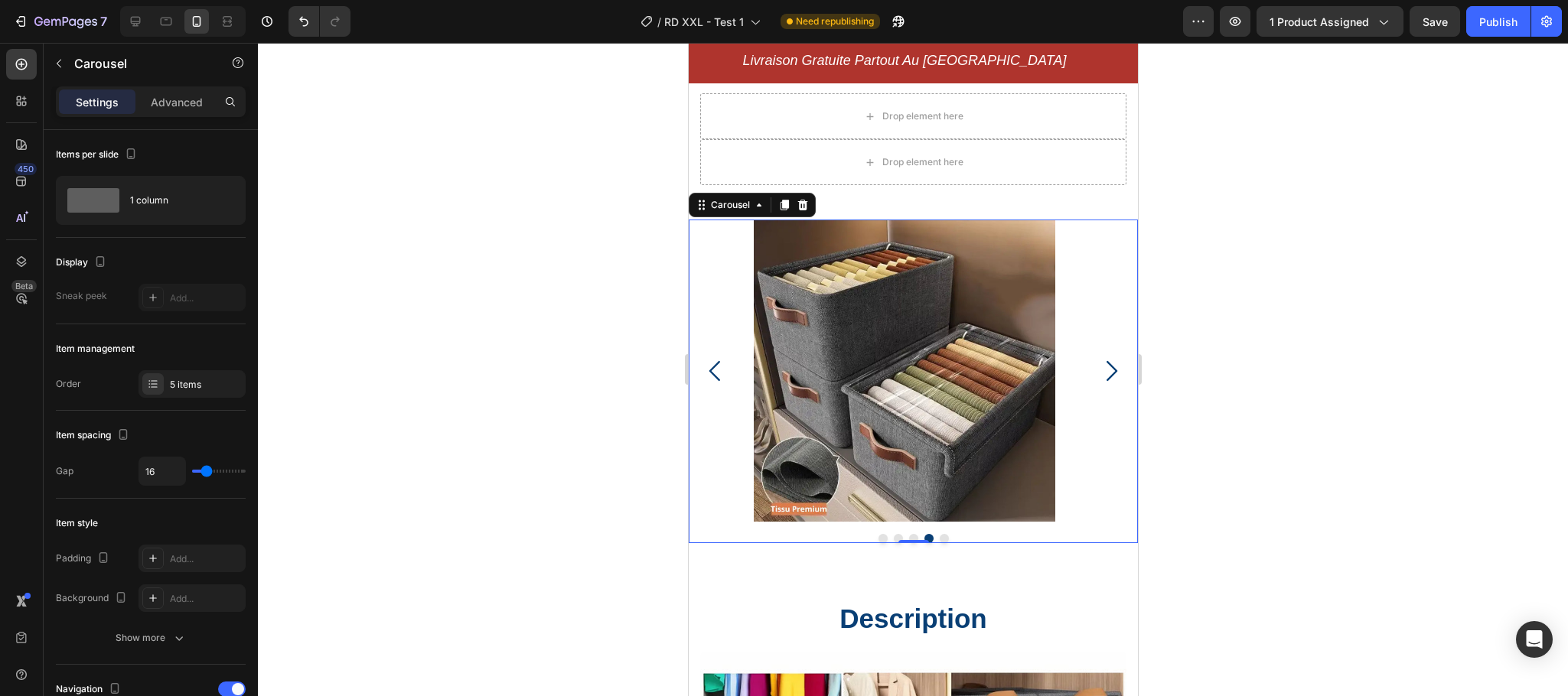
click at [1095, 357] on icon "Carousel Next Arrow" at bounding box center [1109, 371] width 29 height 29
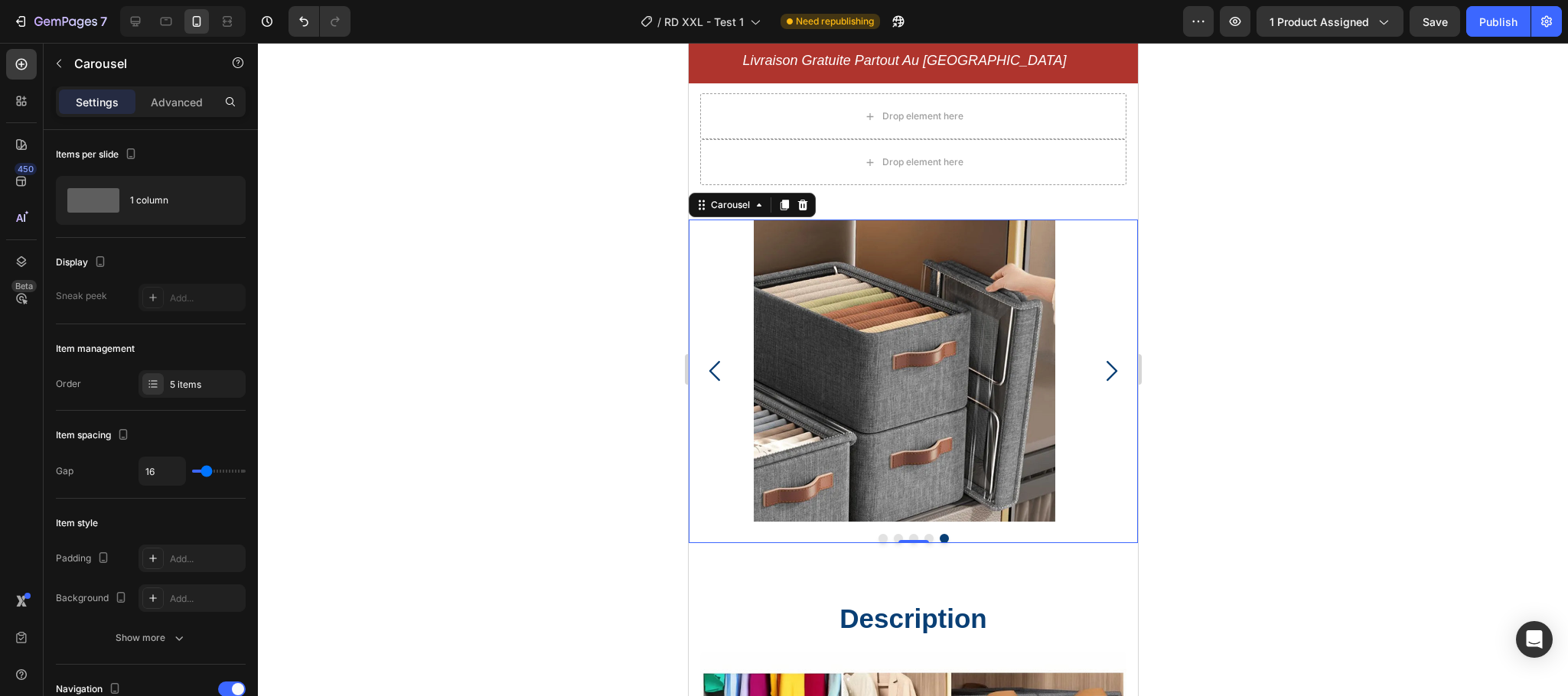
click at [1095, 357] on icon "Carousel Next Arrow" at bounding box center [1109, 371] width 29 height 29
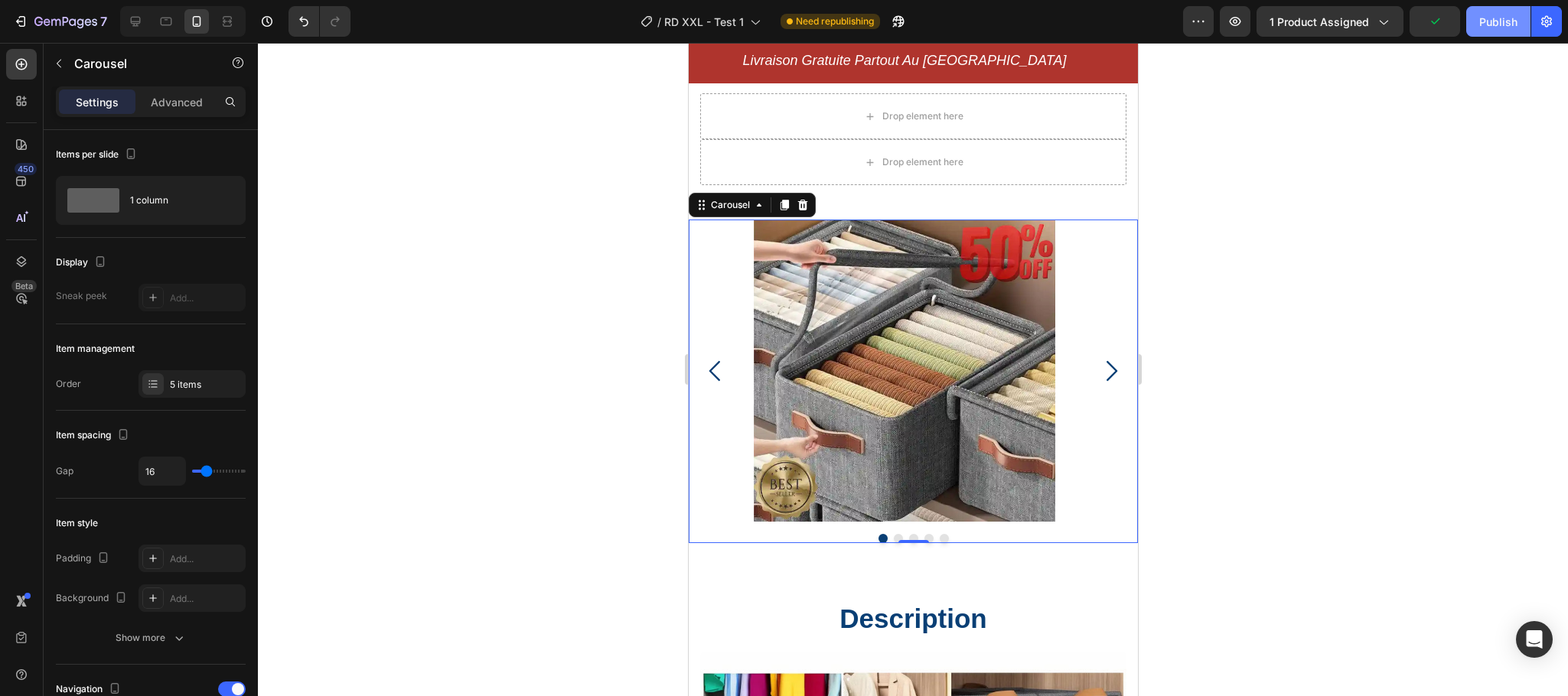
click at [1486, 25] on div "Publish" at bounding box center [1498, 21] width 39 height 16
